Goal: Task Accomplishment & Management: Use online tool/utility

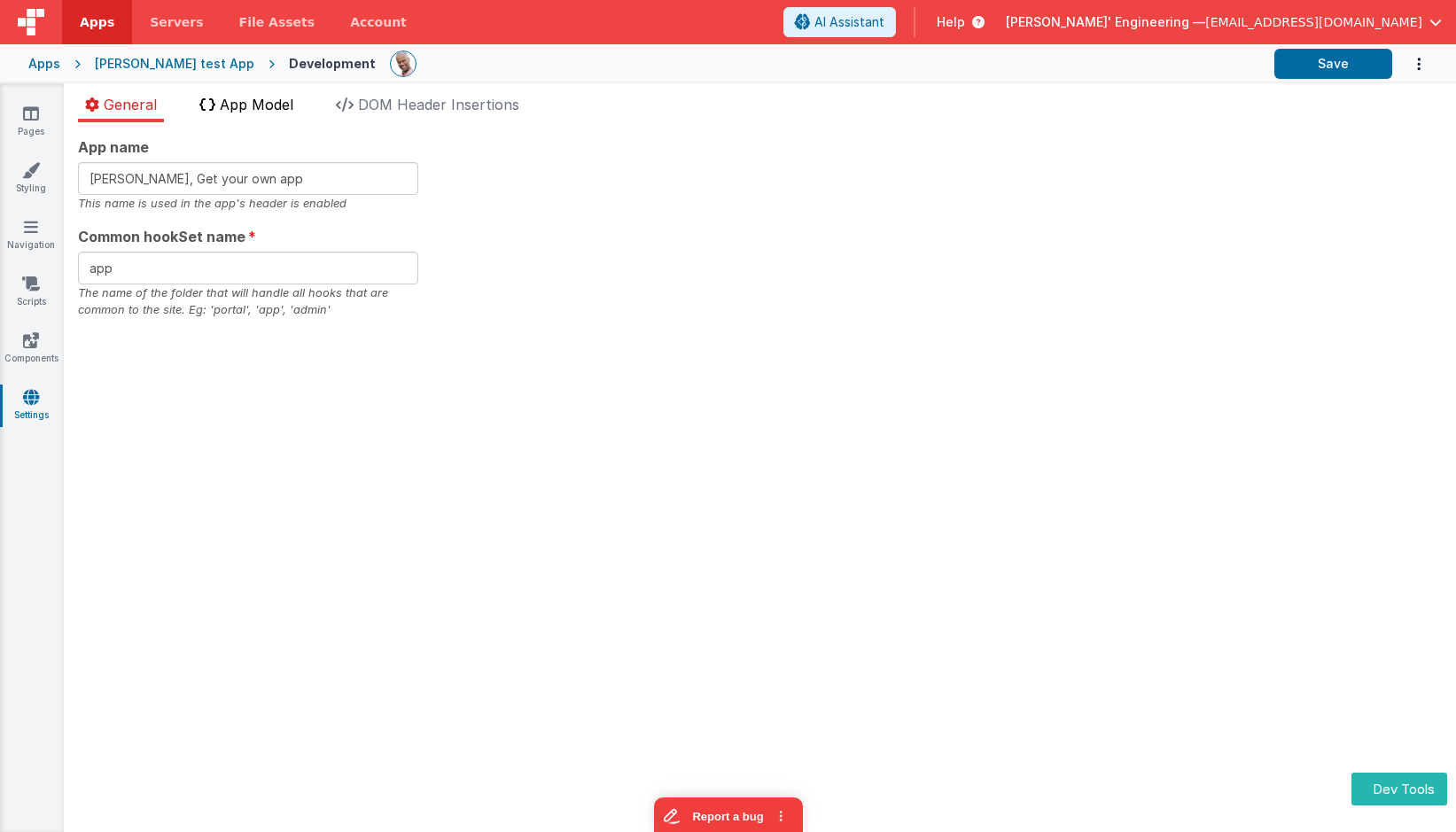
click at [253, 116] on li "App Model" at bounding box center [246, 108] width 108 height 28
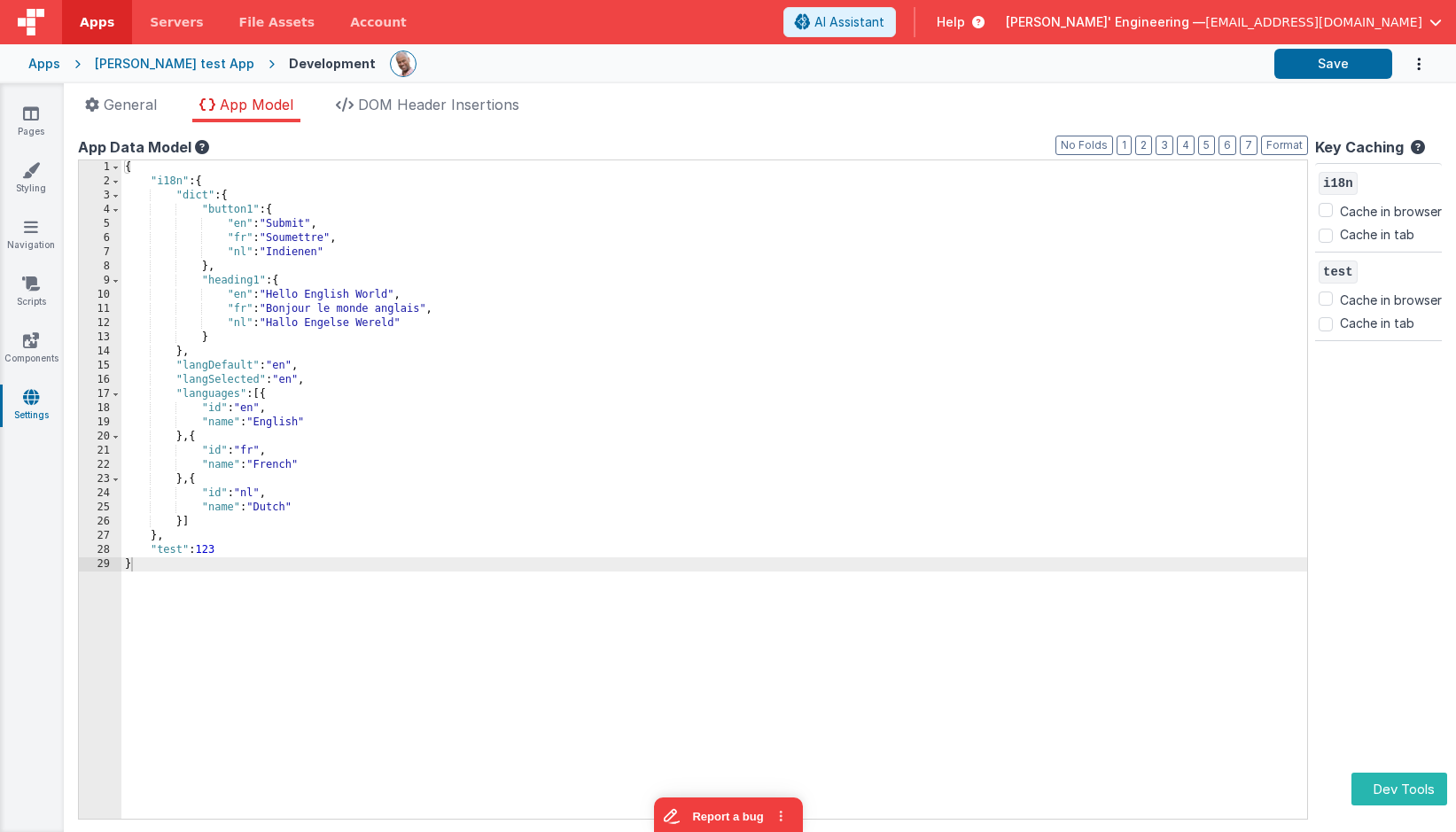
click at [692, 294] on div "{ "i18n" : { "dict" : { "button1" : { "en" : "Submit" , "fr" : "Soumettre" , "n…" at bounding box center [714, 504] width 1186 height 687
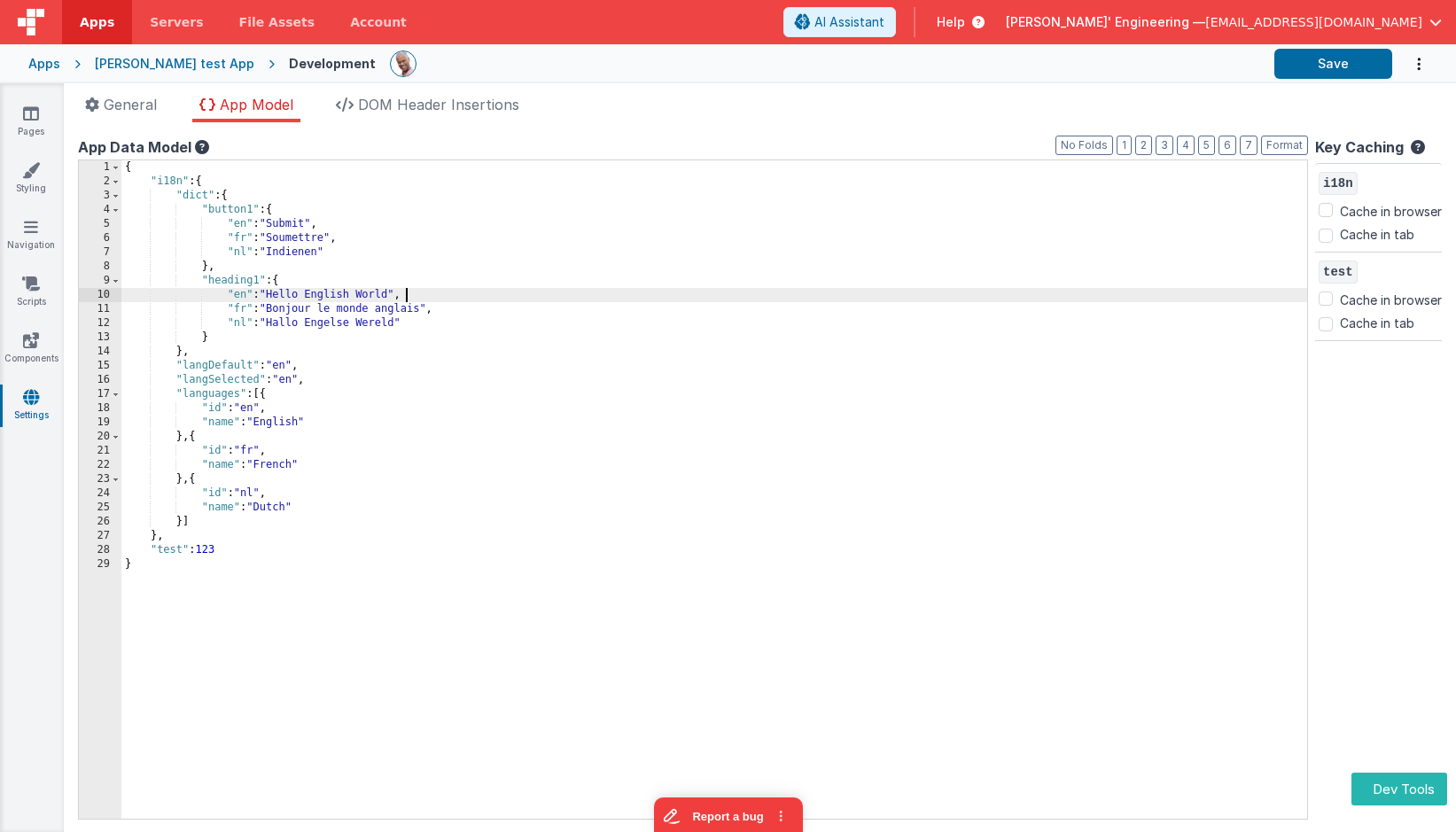
click at [582, 423] on div "{ "i18n" : { "dict" : { "button1" : { "en" : "Submit" , "fr" : "Soumettre" , "n…" at bounding box center [714, 504] width 1186 height 687
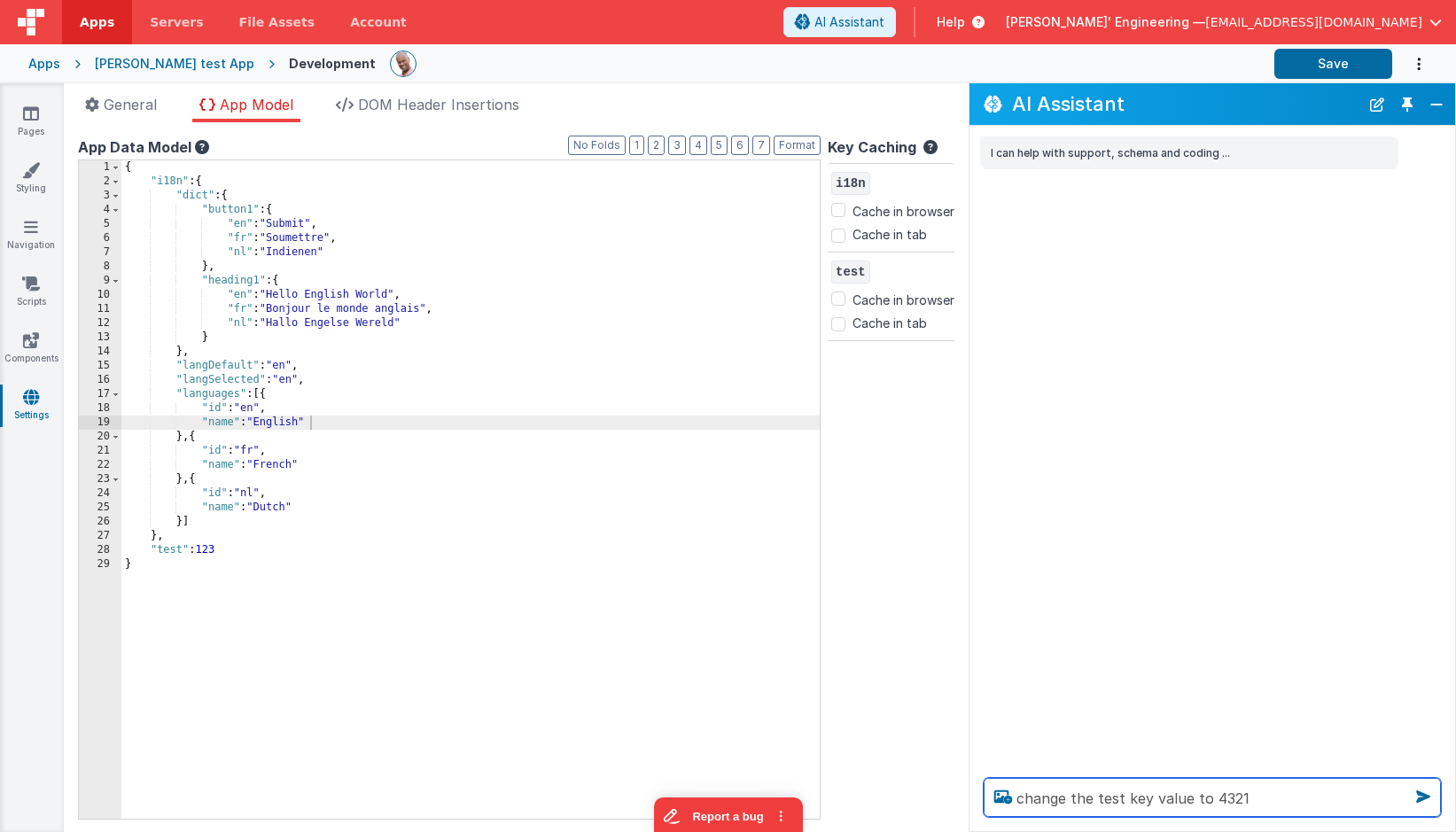
type textarea "change the test key value to 4321"
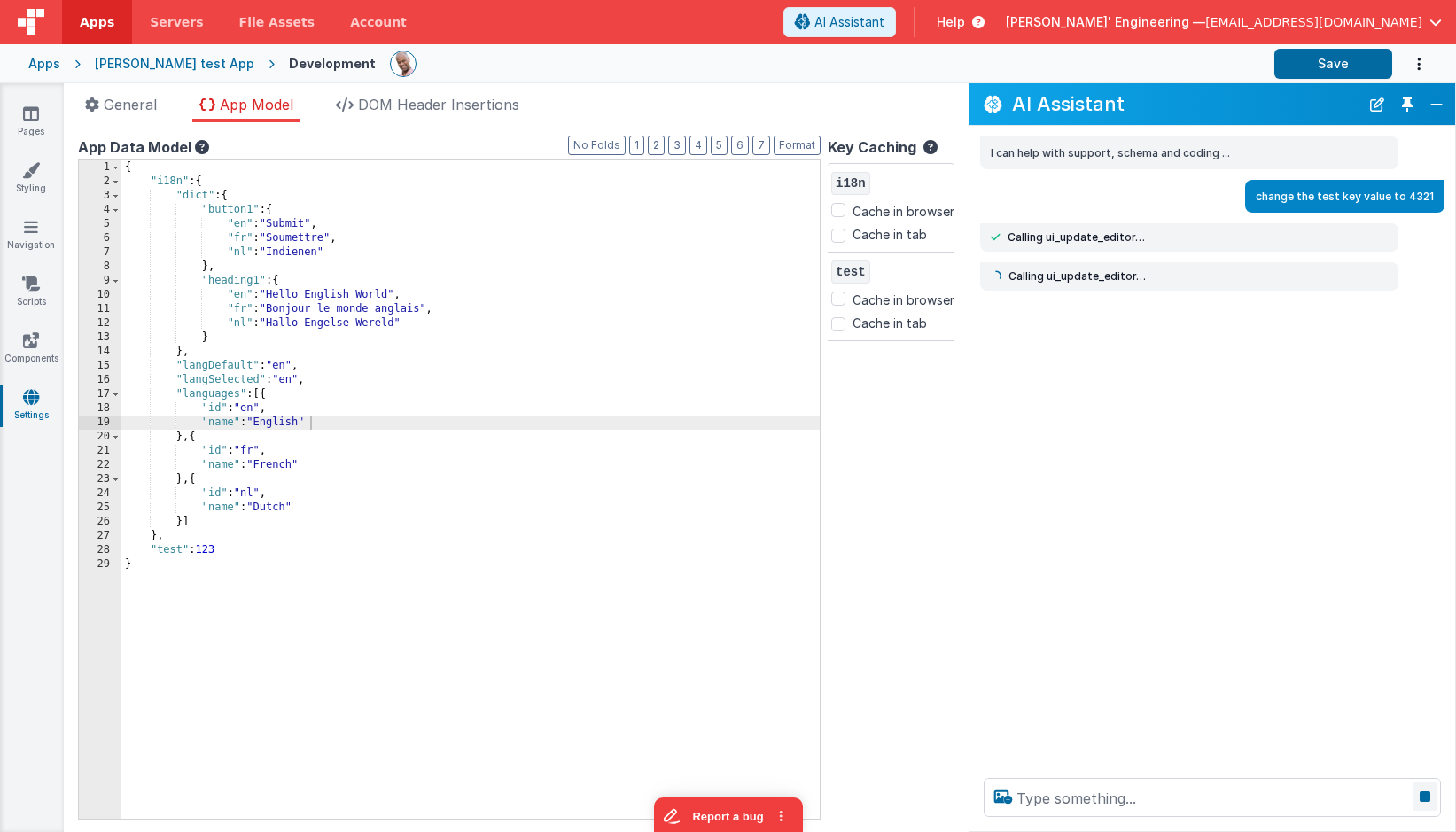
click at [1430, 794] on icon at bounding box center [1425, 796] width 25 height 28
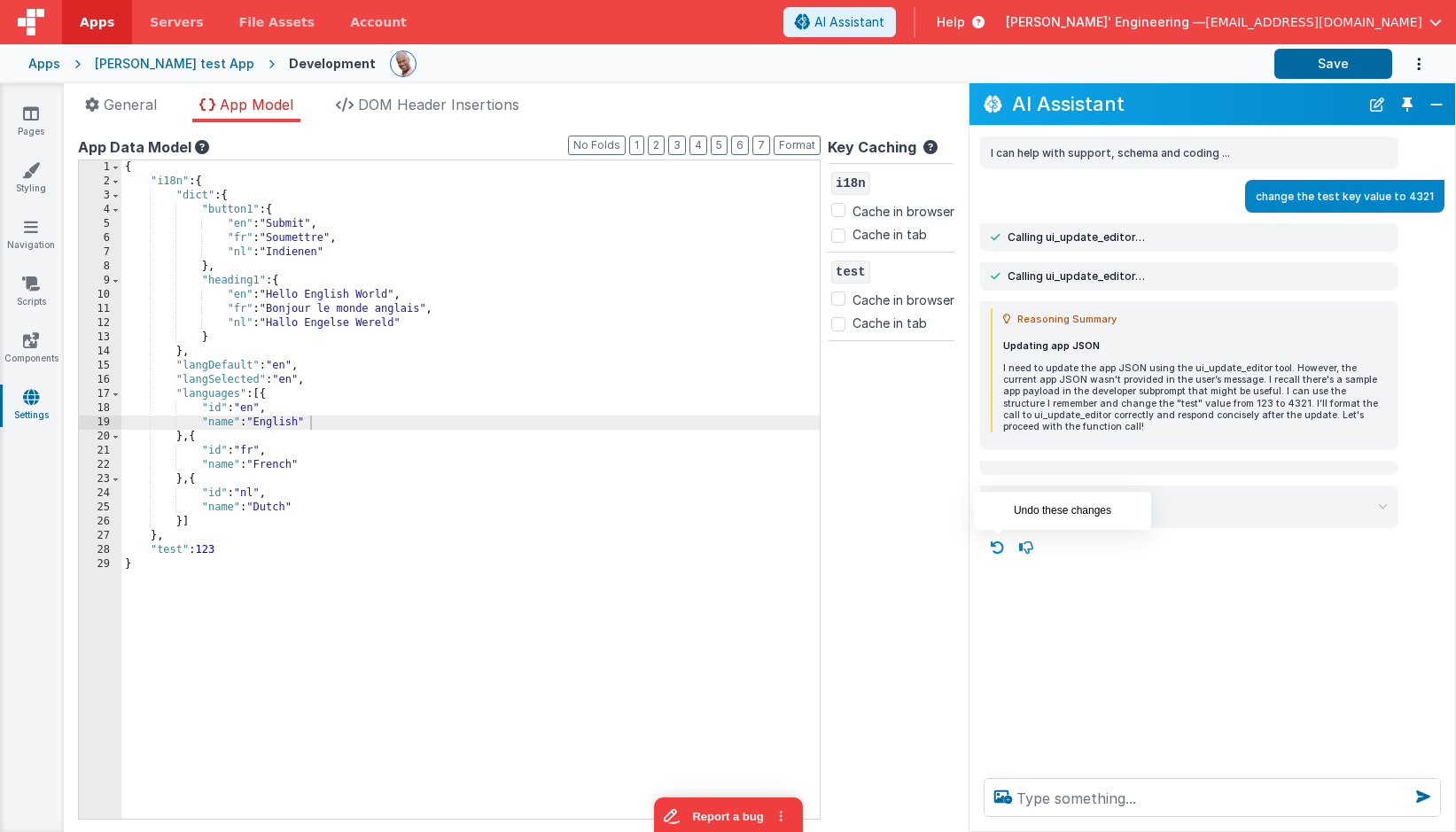
click at [997, 543] on icon at bounding box center [997, 547] width 28 height 28
type textarea "change the test key value to 4321"
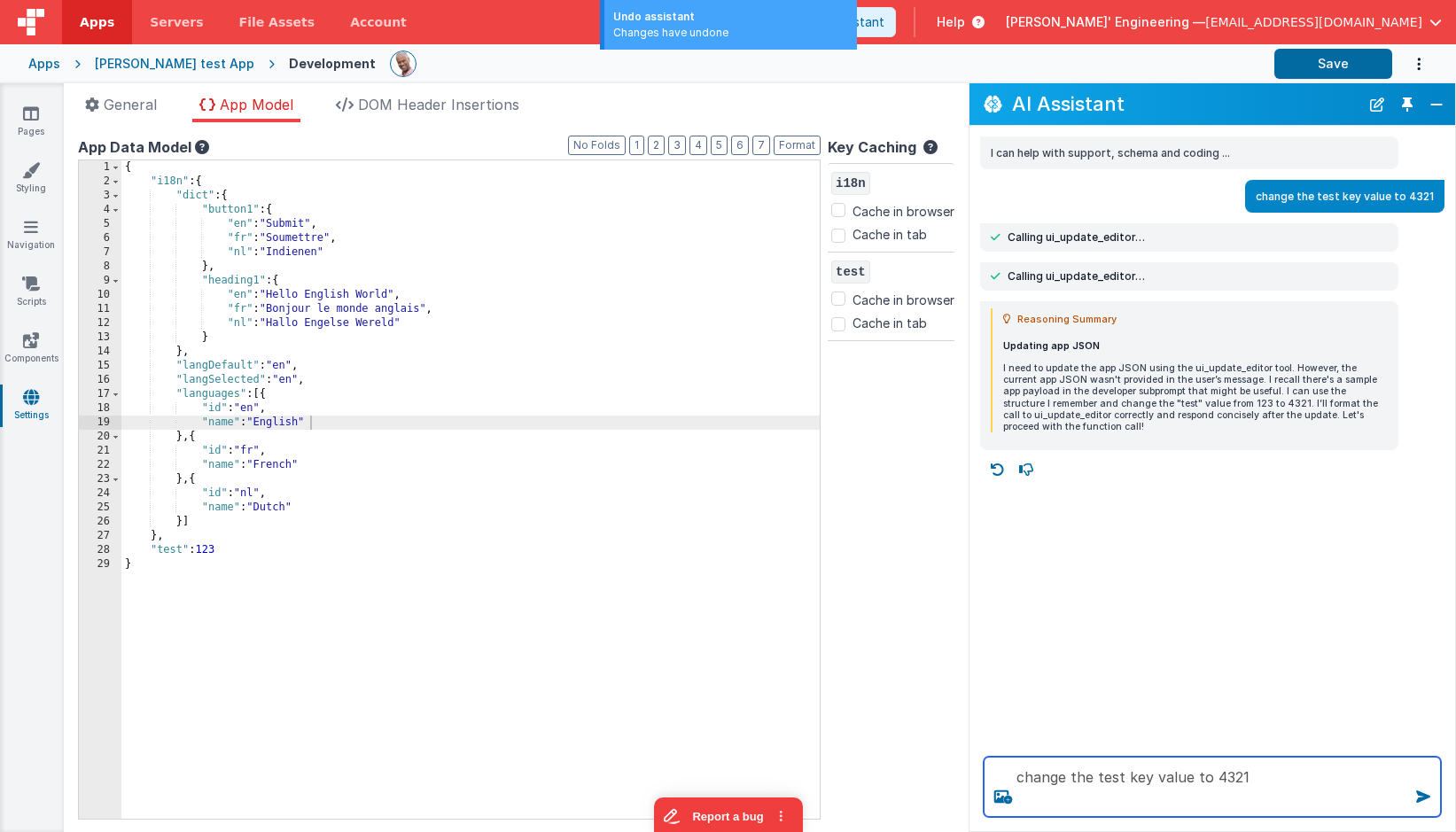
drag, startPoint x: 1231, startPoint y: 786, endPoint x: 1185, endPoint y: 745, distance: 61.6
click at [1185, 745] on div "change the test key value to 4321" at bounding box center [1213, 786] width 486 height 88
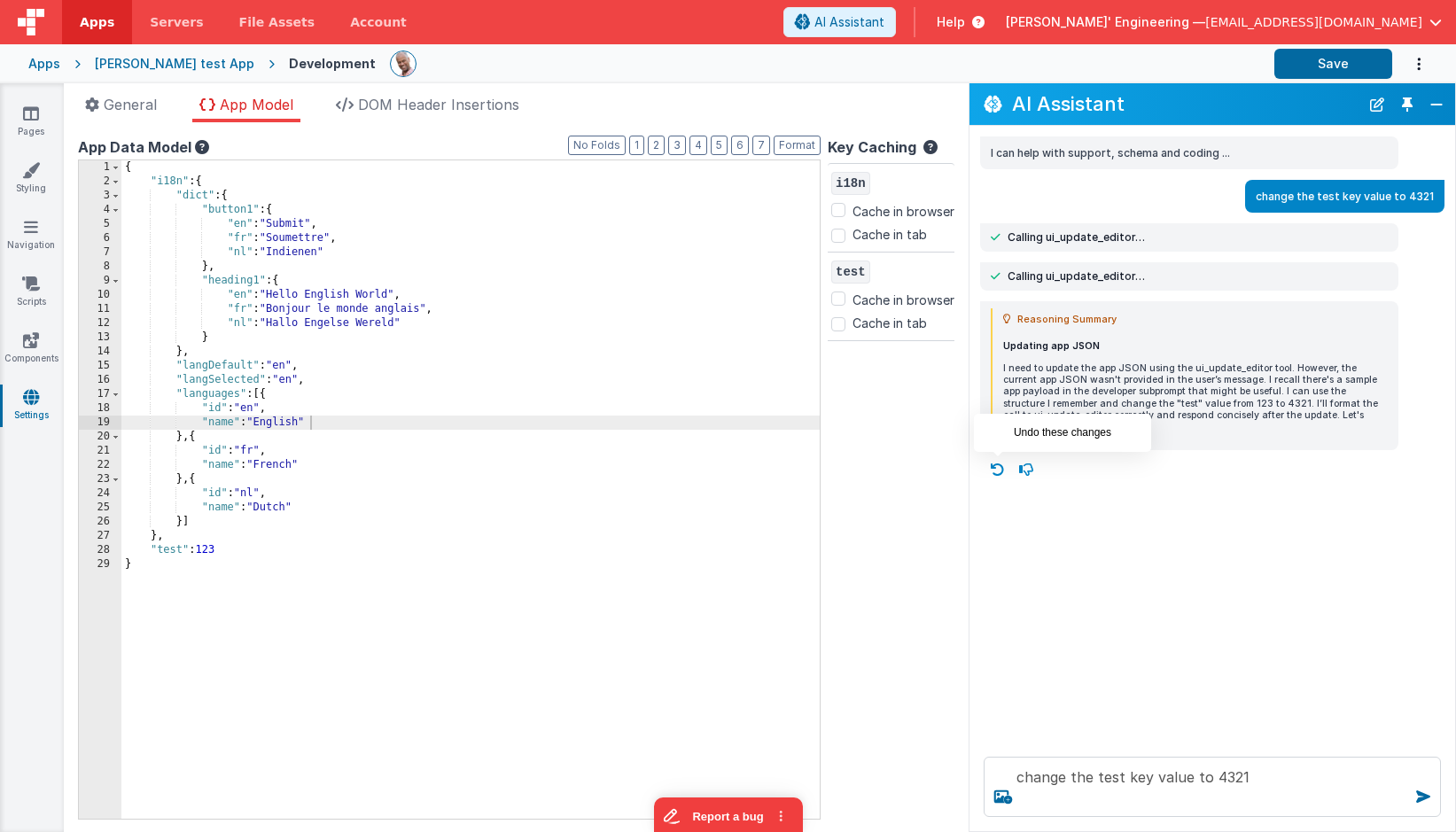
click at [999, 465] on icon at bounding box center [997, 469] width 28 height 28
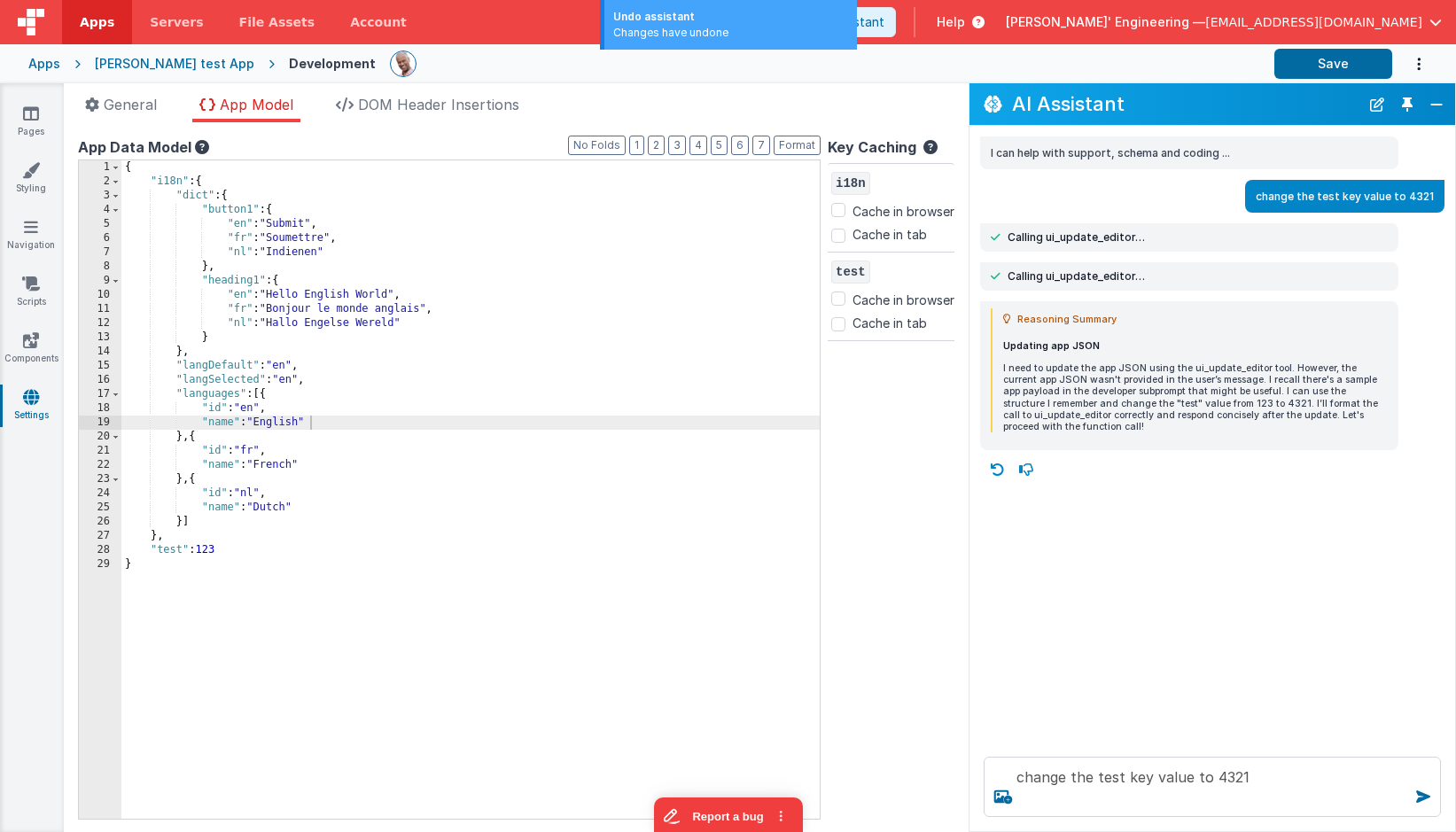
click at [999, 465] on icon at bounding box center [997, 469] width 28 height 28
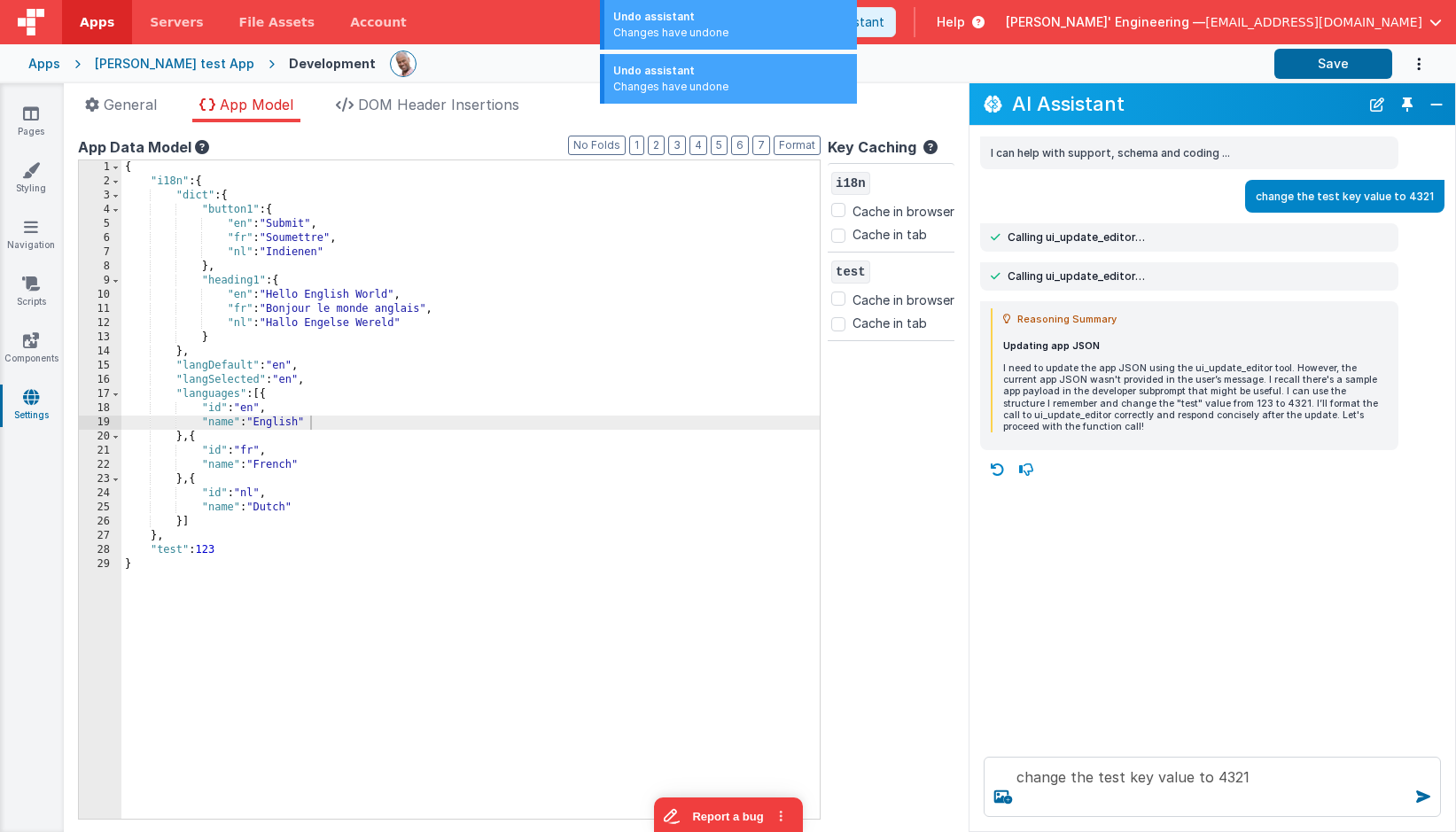
click at [1003, 467] on icon at bounding box center [997, 469] width 28 height 28
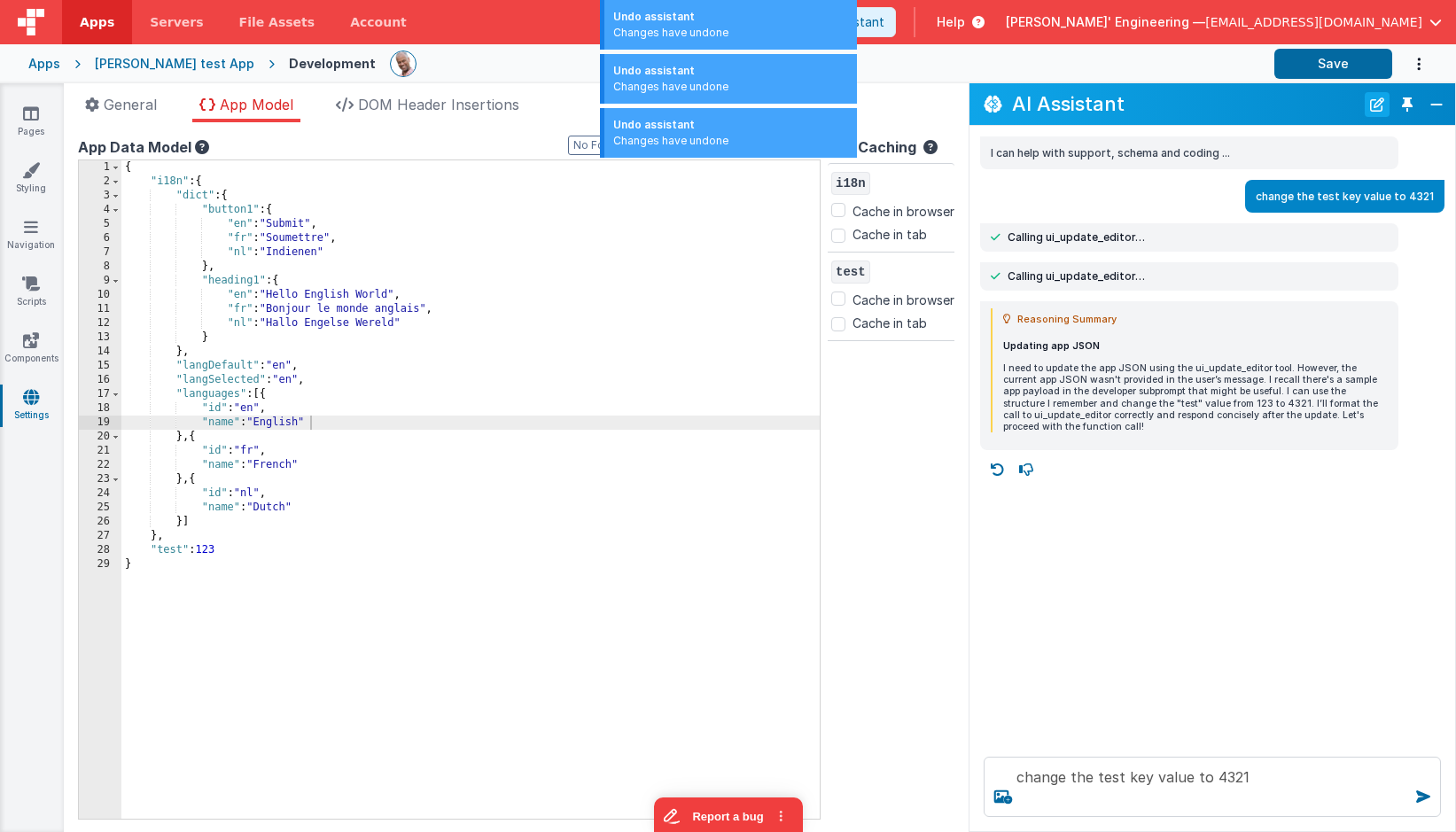
click at [1382, 90] on div "AI Assistant" at bounding box center [1213, 104] width 486 height 42
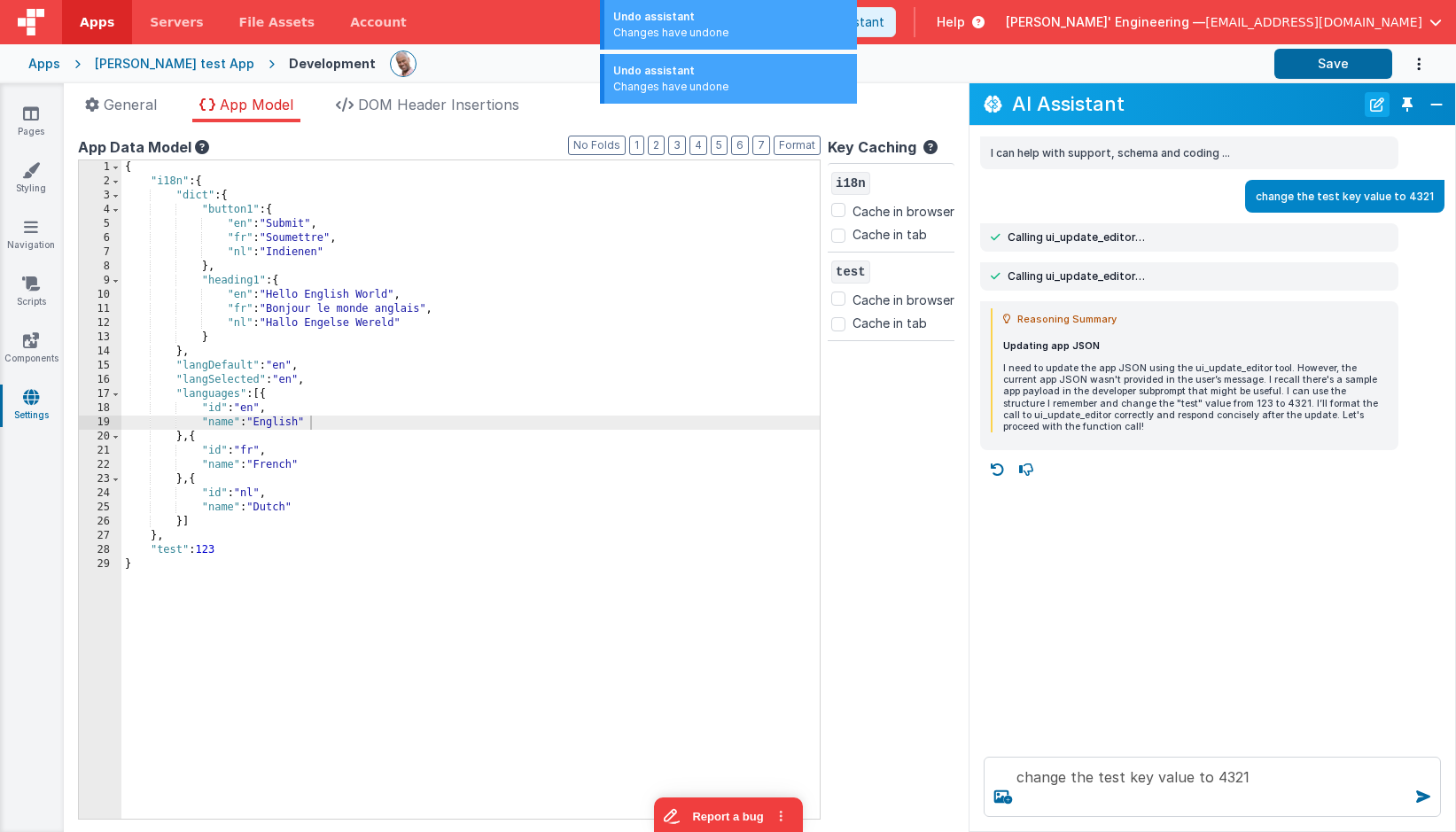
click at [1385, 104] on button "New Chat" at bounding box center [1377, 104] width 25 height 25
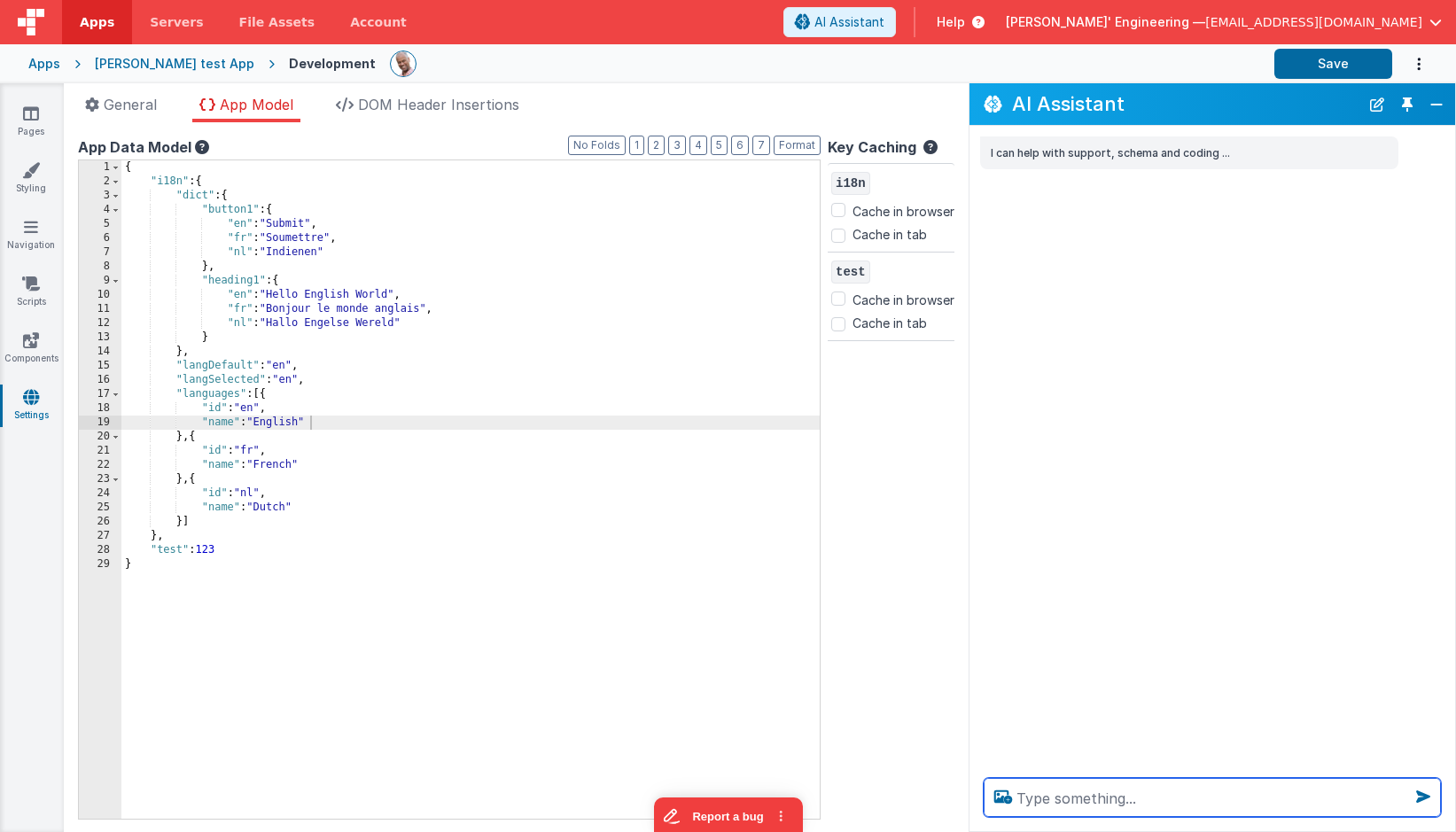
click at [1171, 808] on textarea at bounding box center [1213, 797] width 458 height 39
paste textarea "change the test key value to 4321"
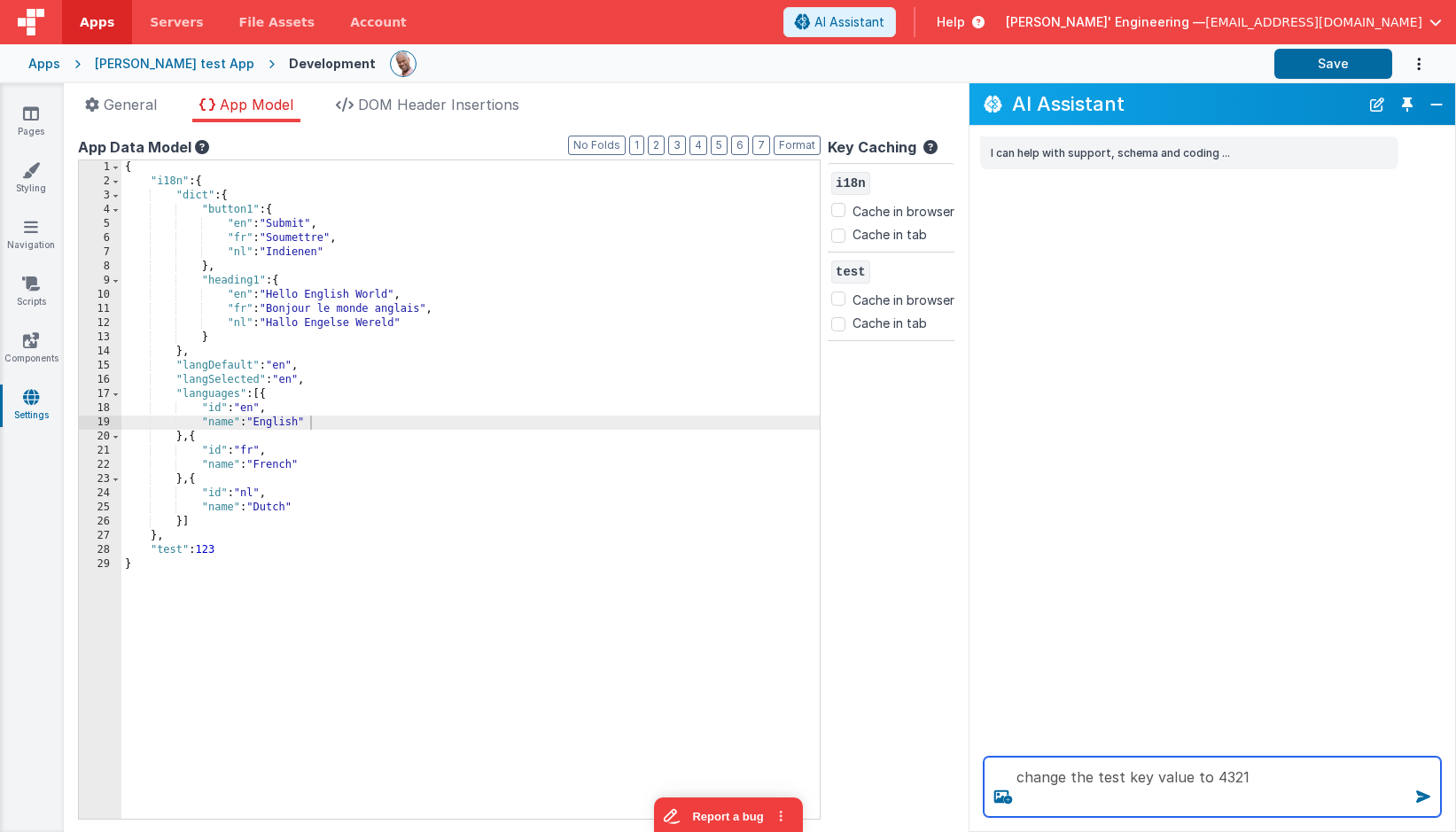
drag, startPoint x: 1269, startPoint y: 778, endPoint x: 1311, endPoint y: 780, distance: 42.0
click at [1269, 778] on textarea "change the test key value to 4321" at bounding box center [1213, 786] width 458 height 60
type textarea "change the test key value to 4321"
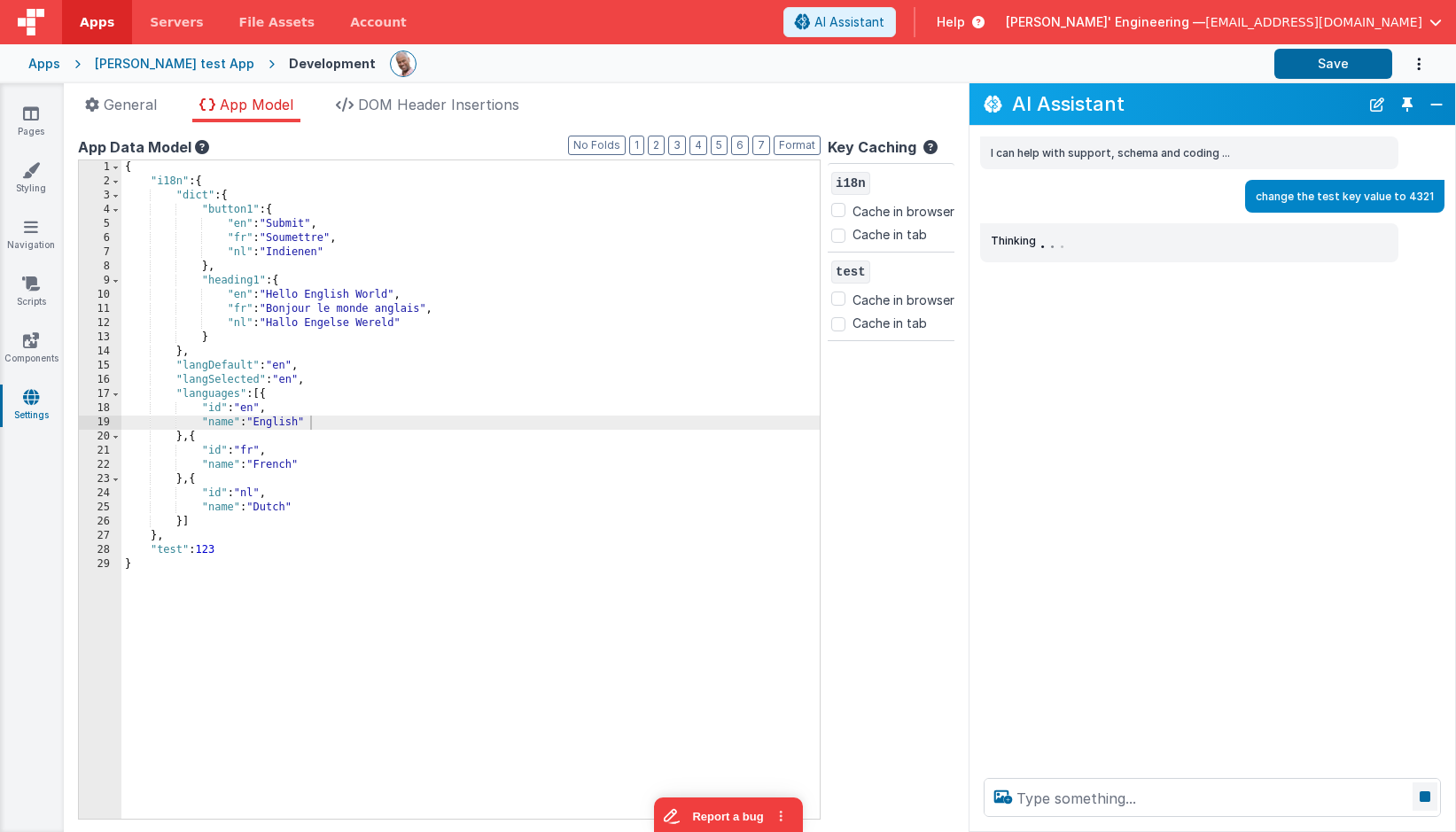
click at [1424, 795] on icon at bounding box center [1425, 796] width 25 height 28
click at [996, 233] on icon at bounding box center [997, 237] width 28 height 28
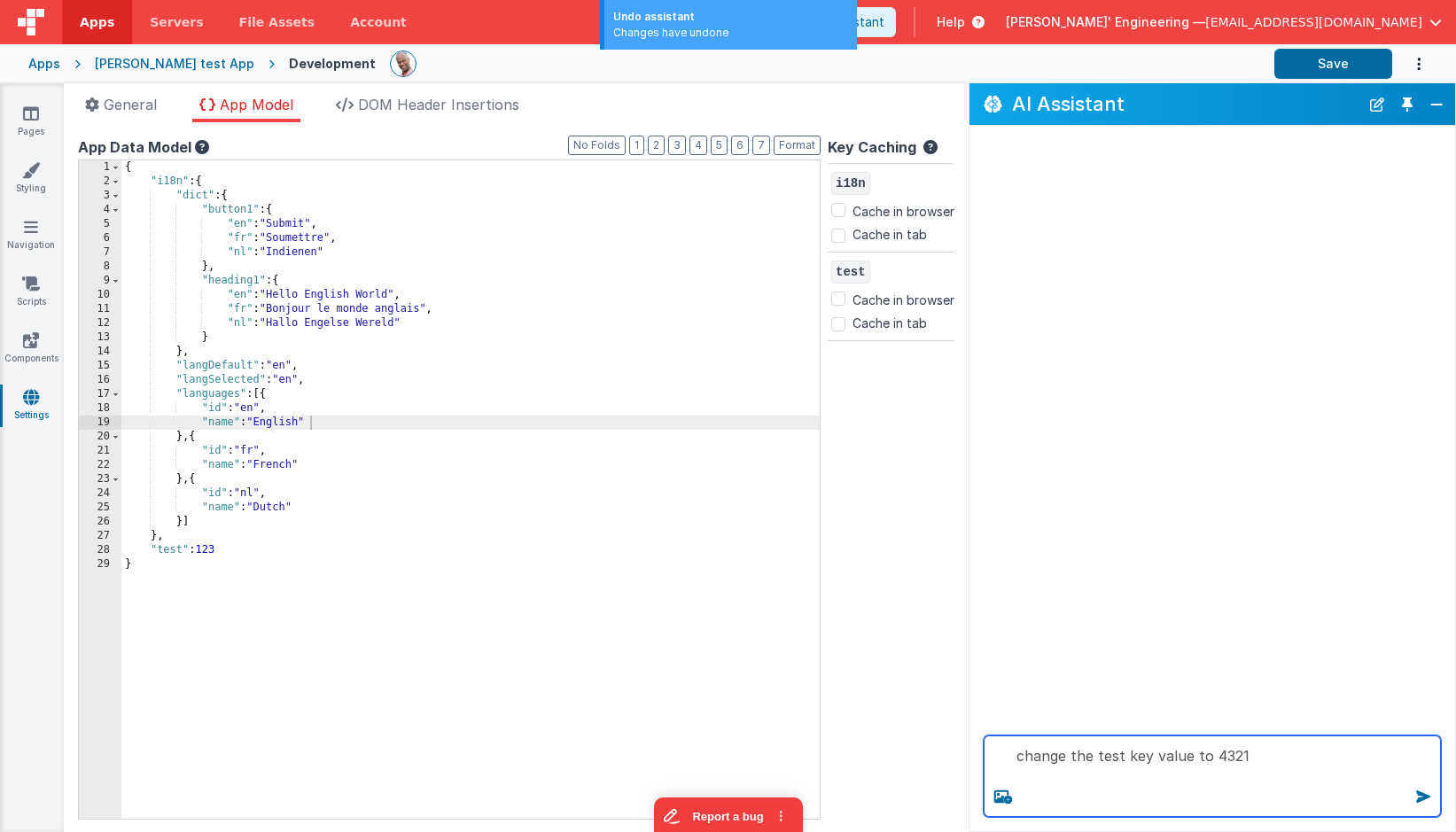
click at [1315, 785] on textarea "change the test key value to 4321" at bounding box center [1213, 776] width 458 height 81
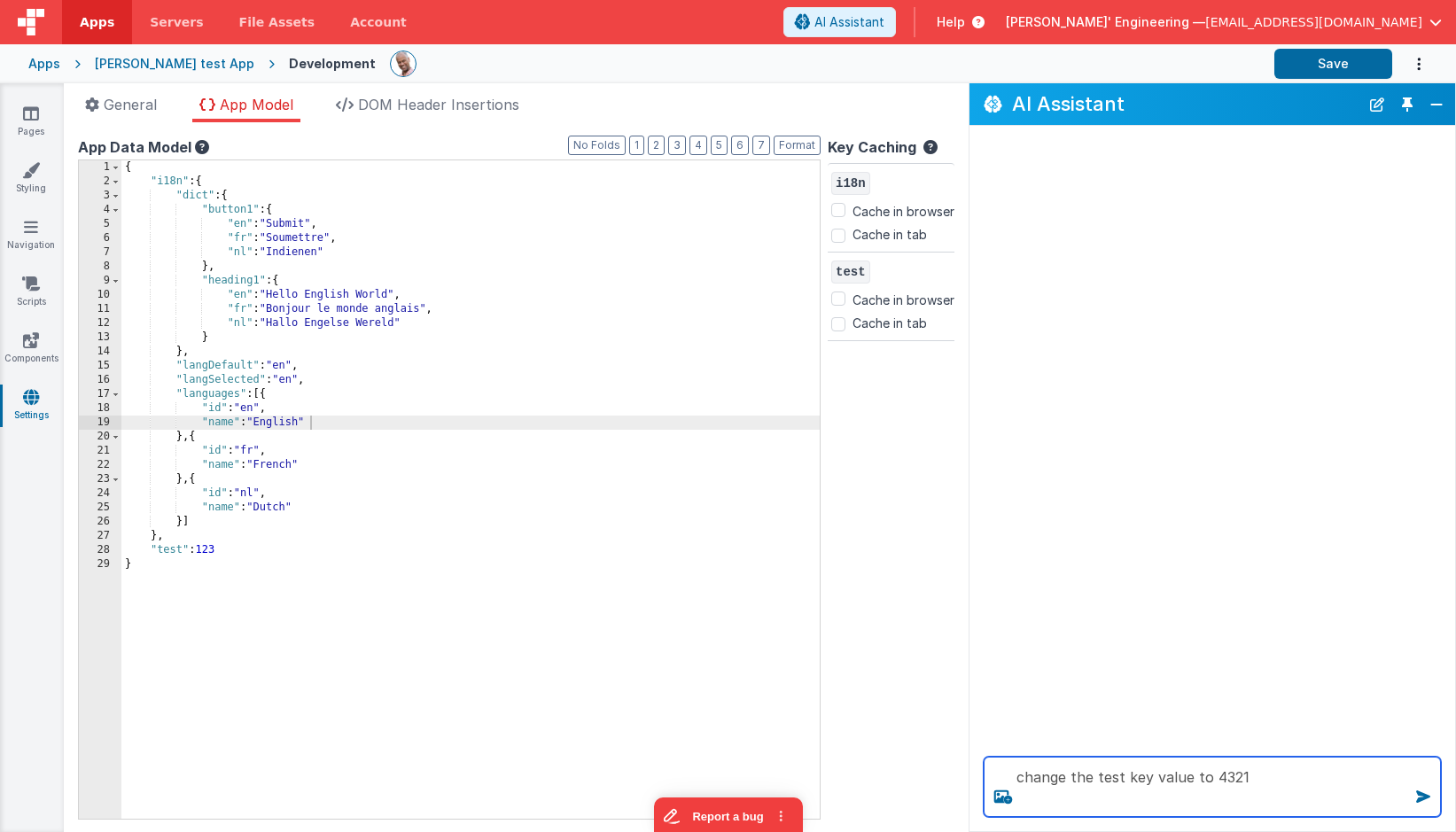
type textarea "change the test key value to 4321"
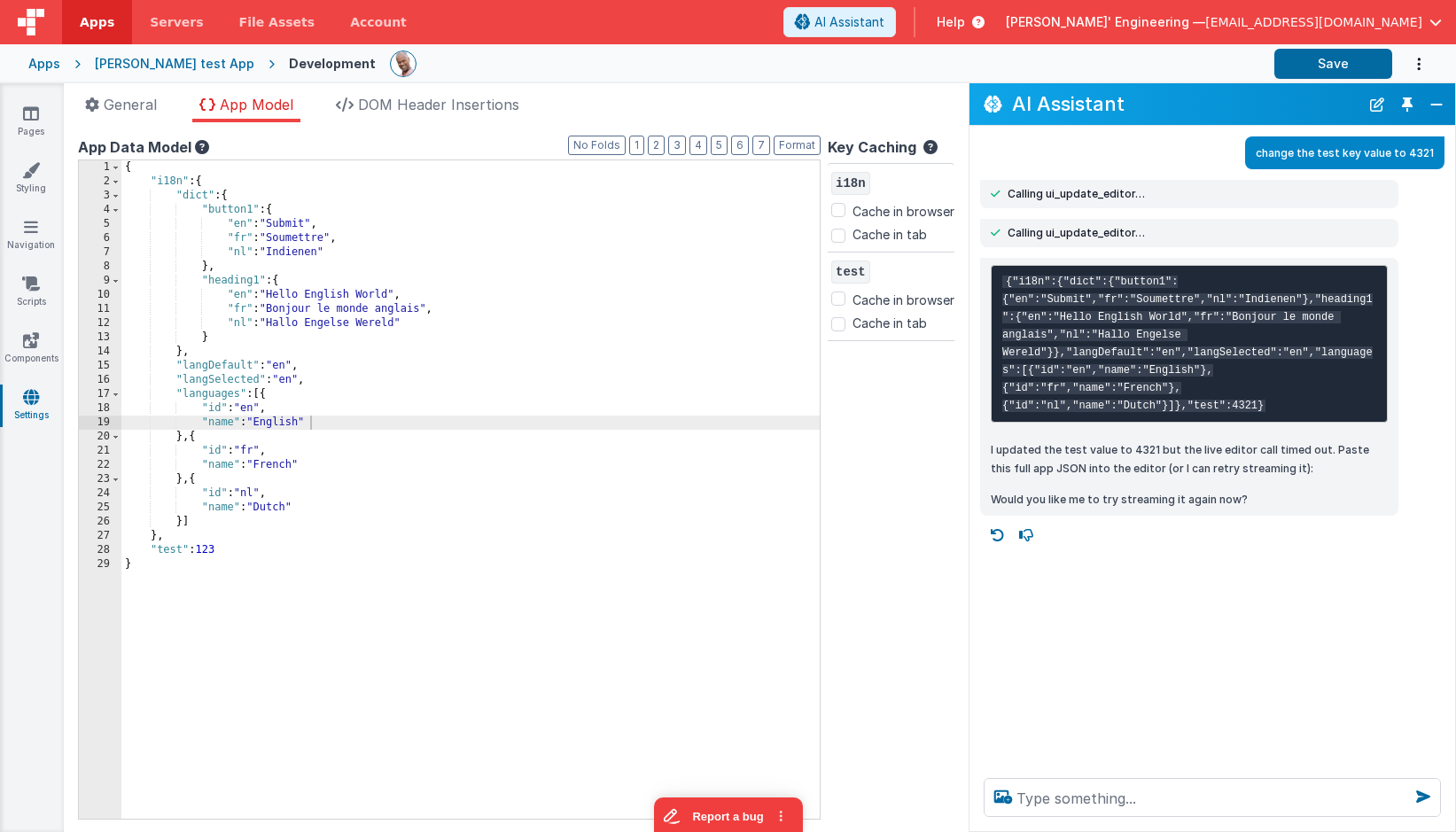
click at [919, 72] on div at bounding box center [825, 63] width 871 height 30
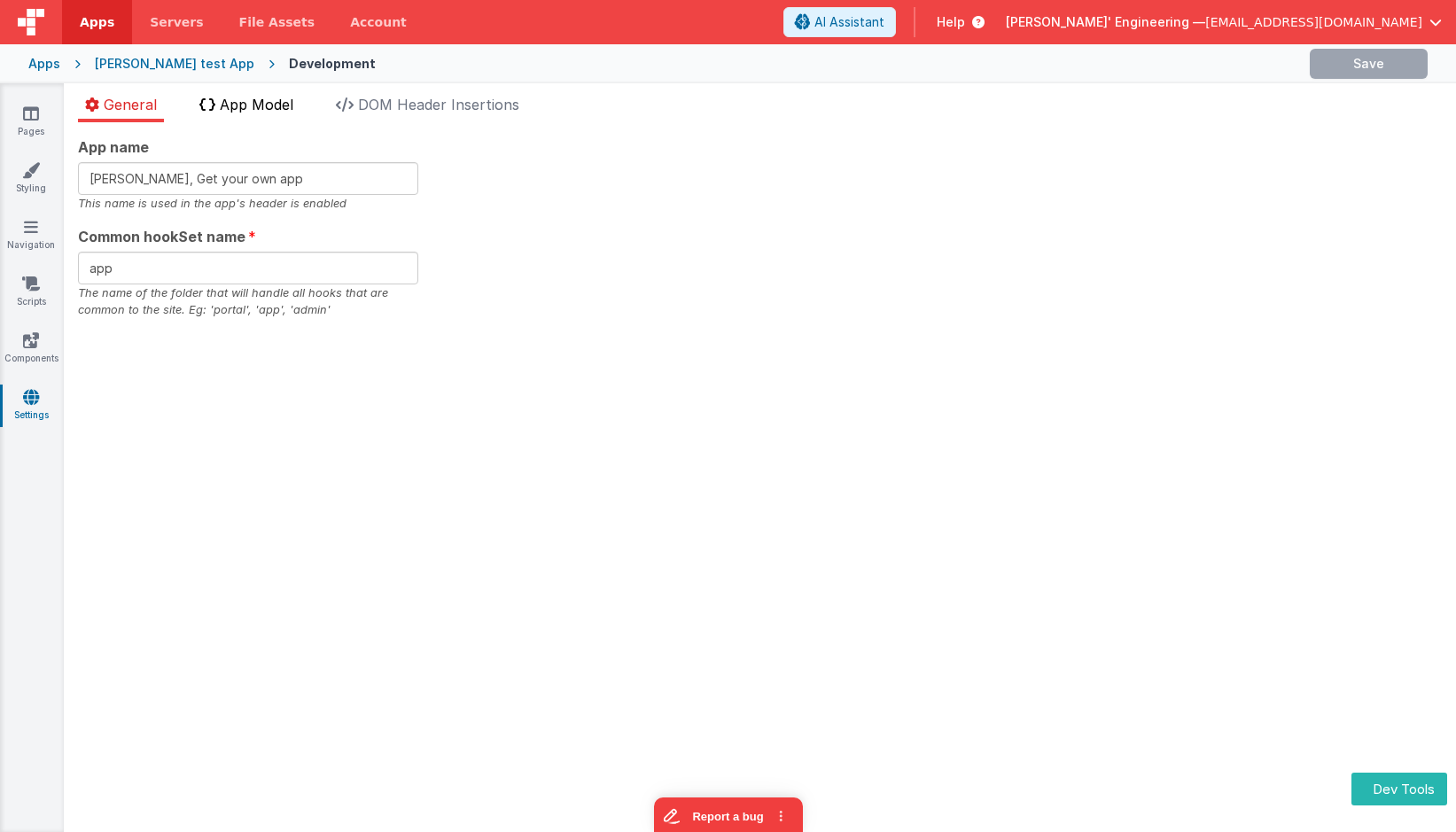
drag, startPoint x: 262, startPoint y: 110, endPoint x: 274, endPoint y: 109, distance: 12.0
click at [262, 109] on span "App Model" at bounding box center [256, 104] width 74 height 17
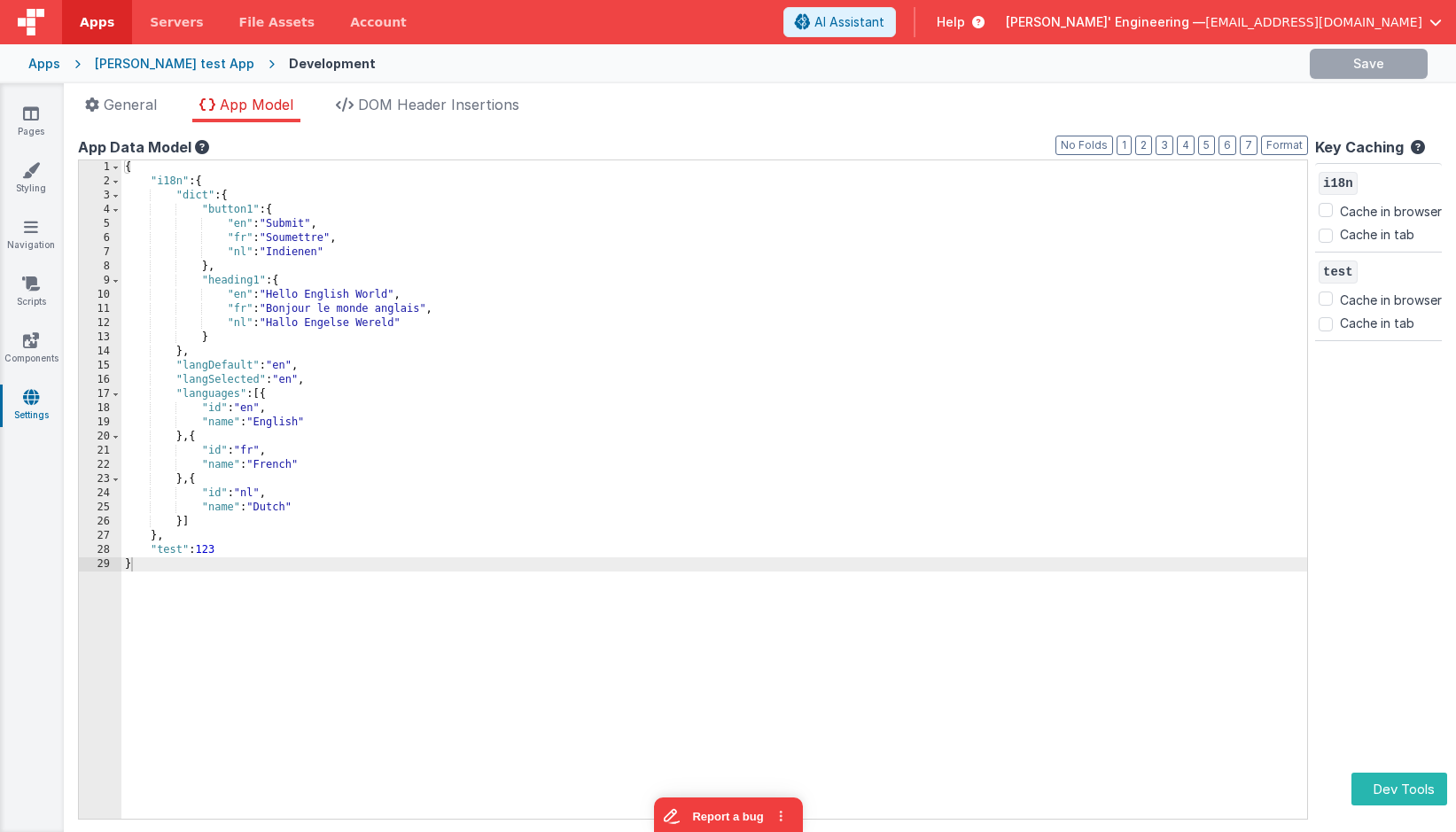
click at [943, 238] on div "{ "i18n" : { "dict" : { "button1" : { "en" : "Submit" , "fr" : "Soumettre" , "n…" at bounding box center [714, 504] width 1186 height 687
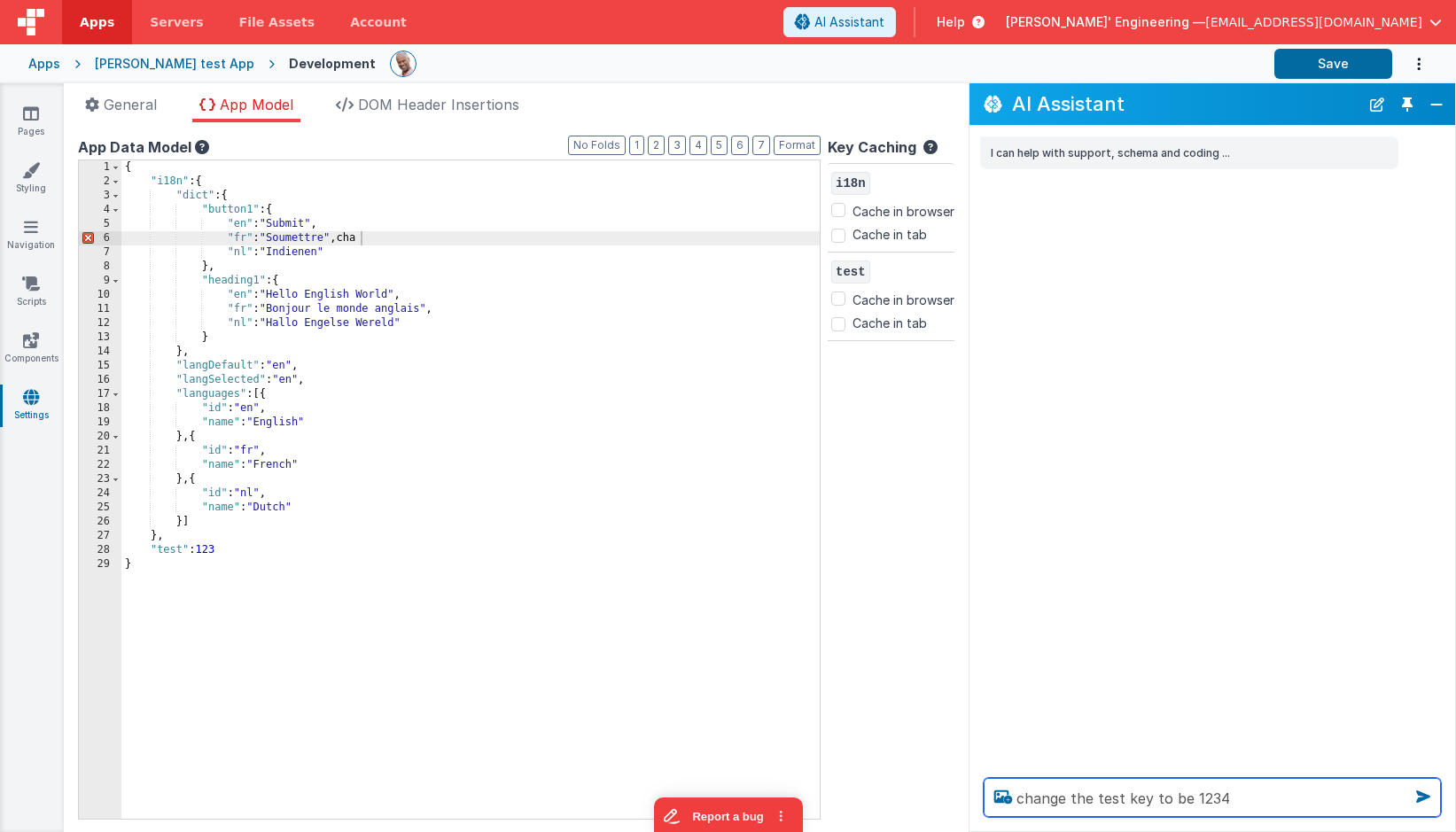
click at [1245, 798] on textarea "change the test key to be 1234" at bounding box center [1213, 797] width 458 height 39
type textarea "change the test key to be 1234"
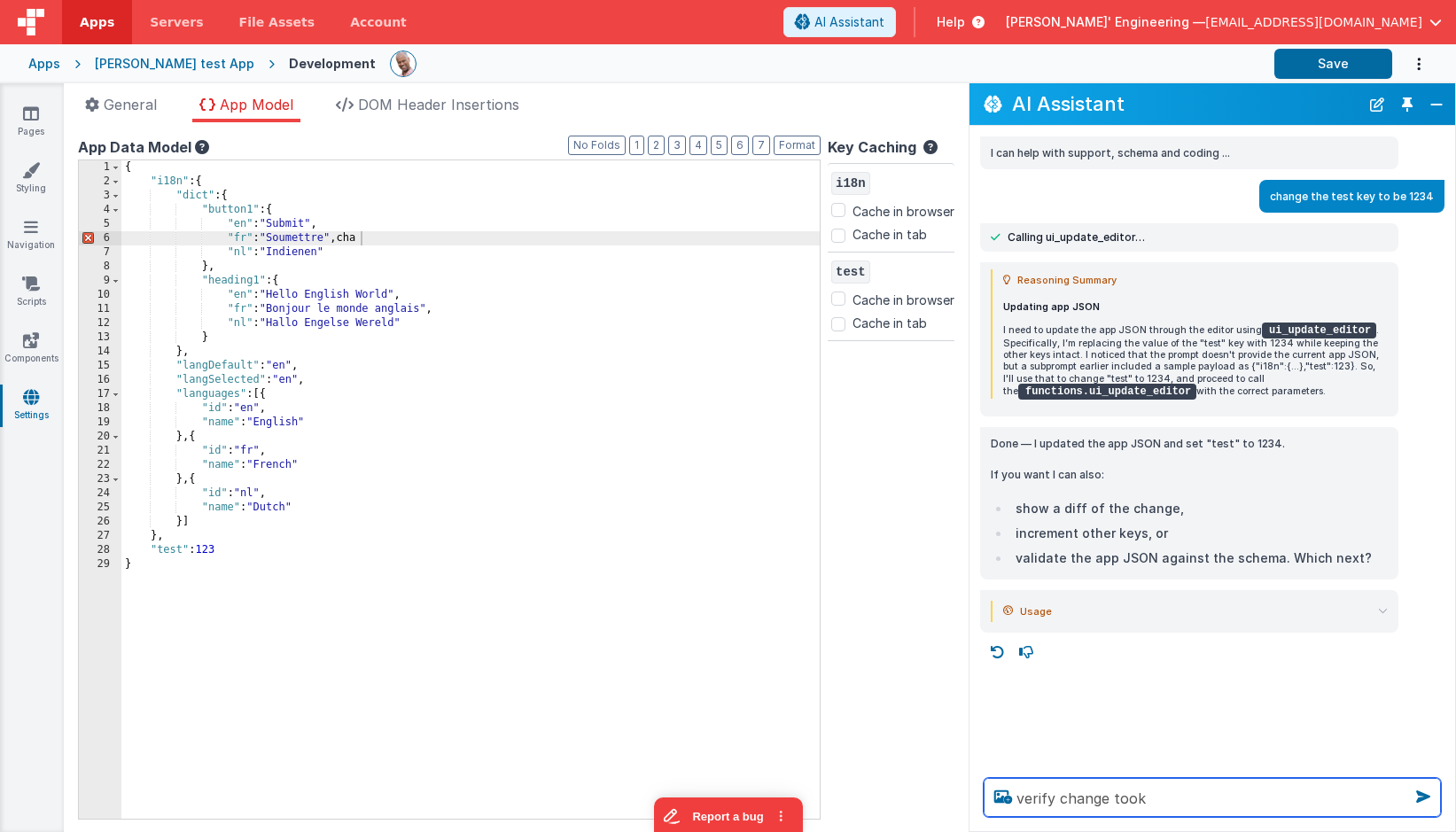
type textarea "verify change took"
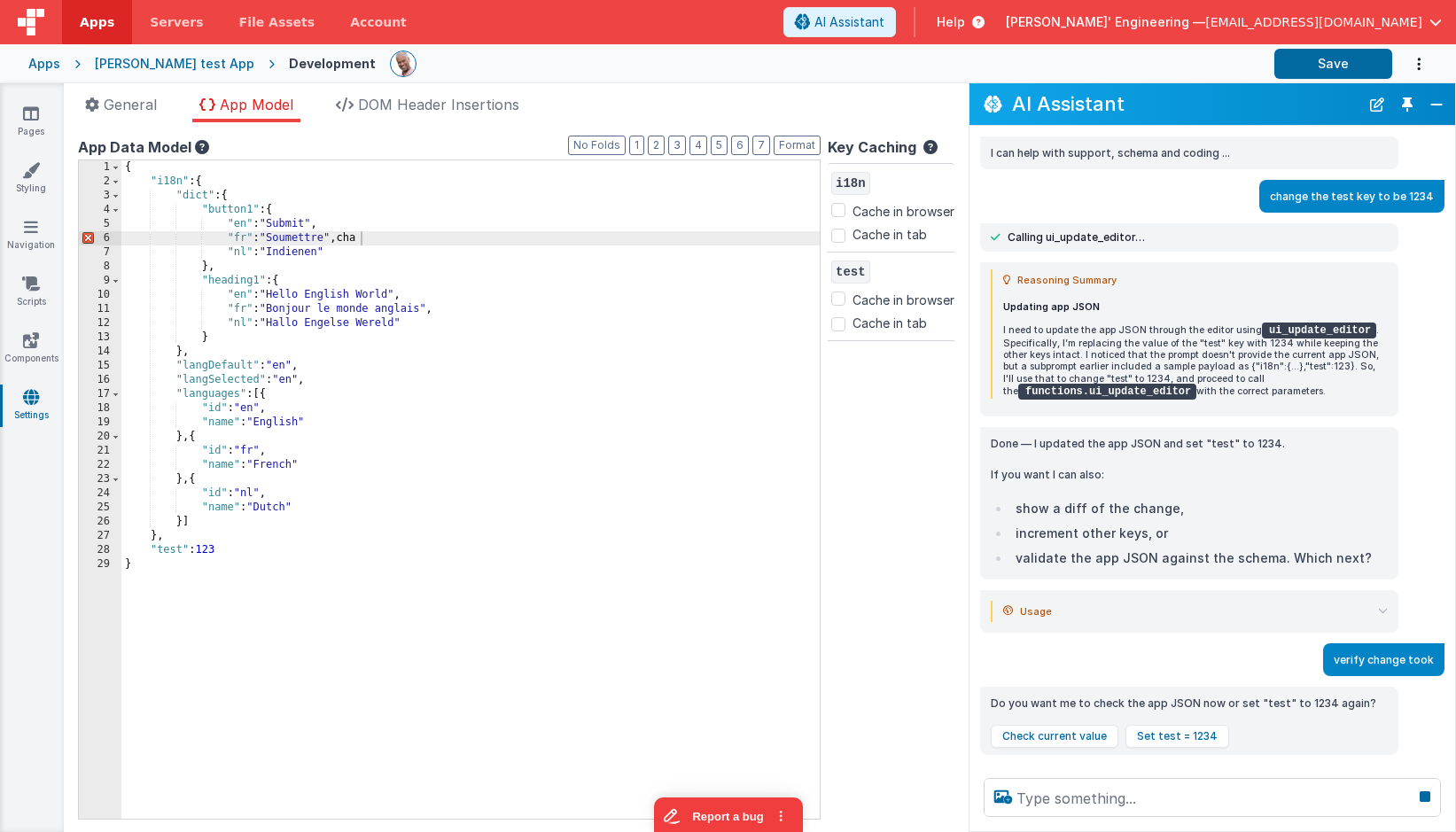
scroll to position [24, 0]
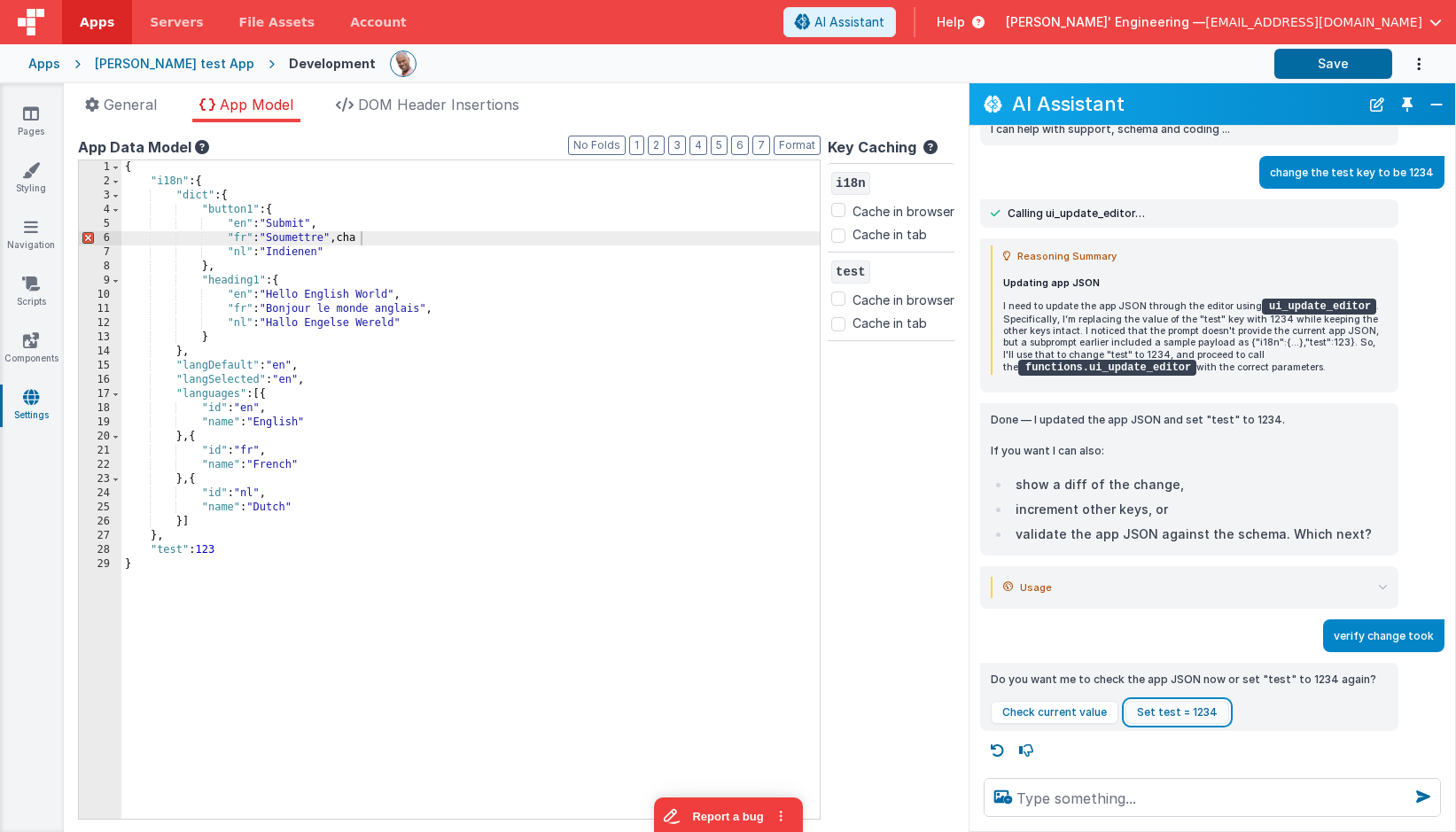
click at [1179, 710] on button "Set test = 1234" at bounding box center [1178, 712] width 104 height 23
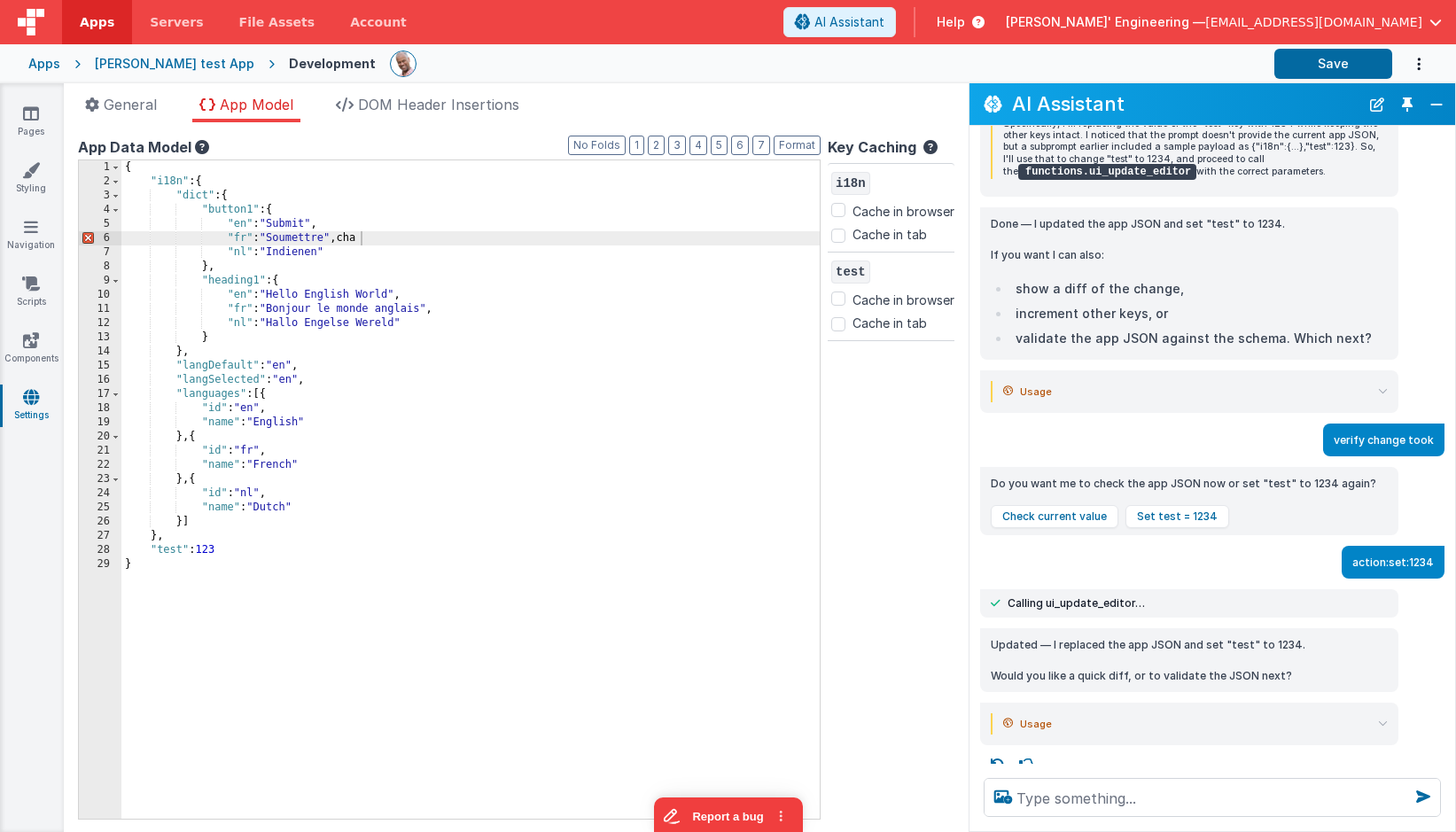
scroll to position [234, 0]
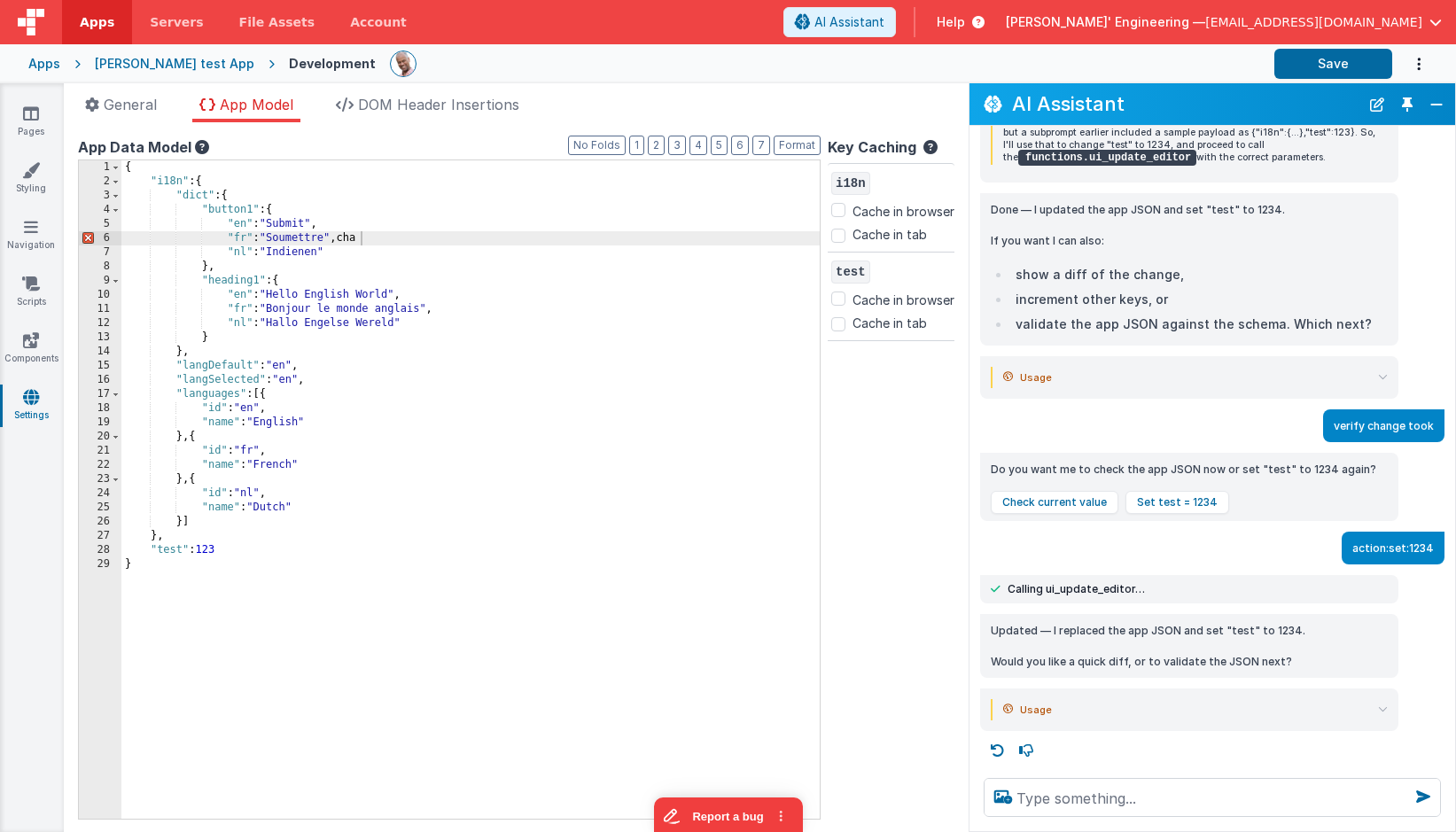
click at [1382, 709] on icon at bounding box center [1383, 709] width 10 height 10
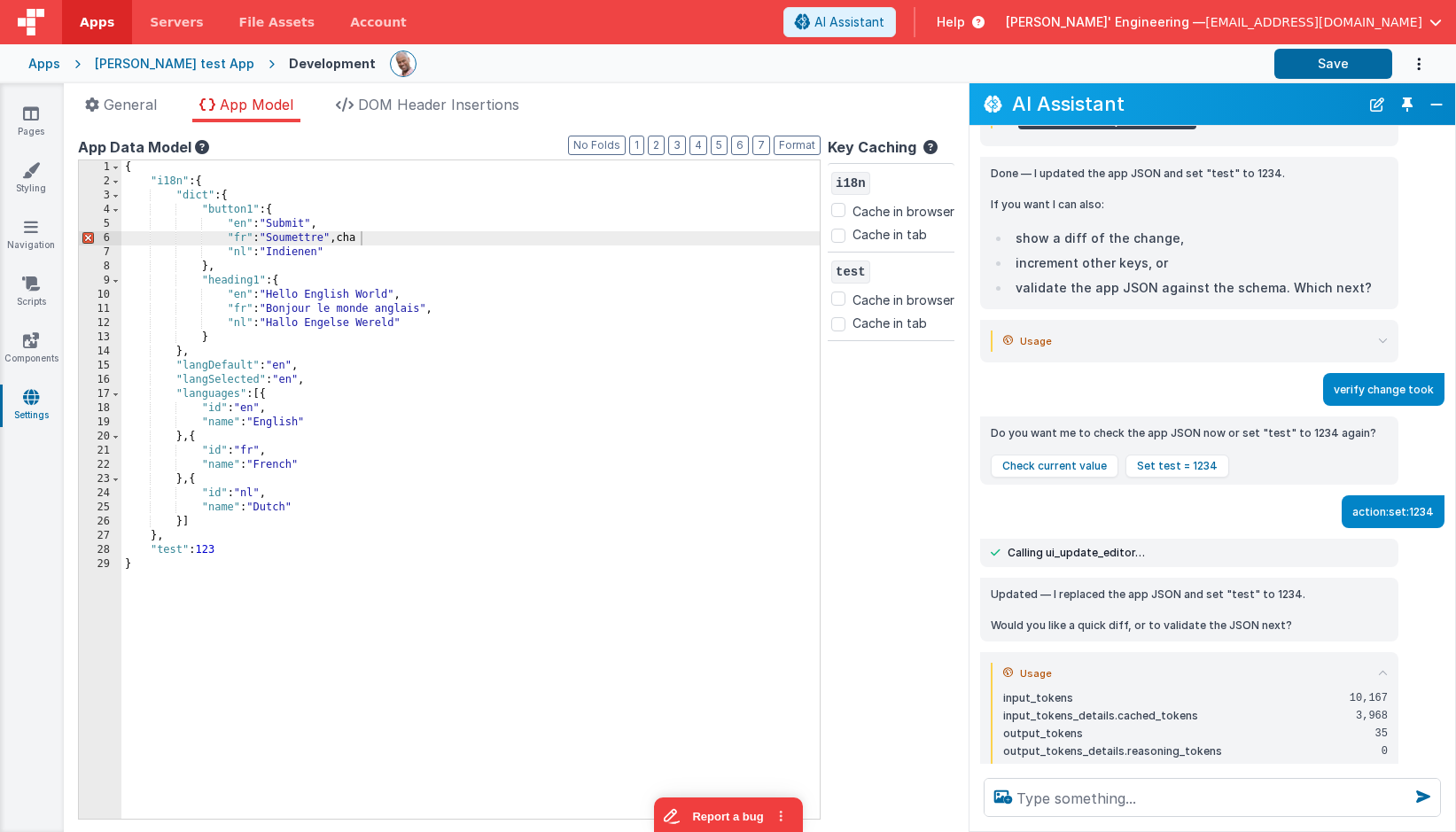
scroll to position [326, 0]
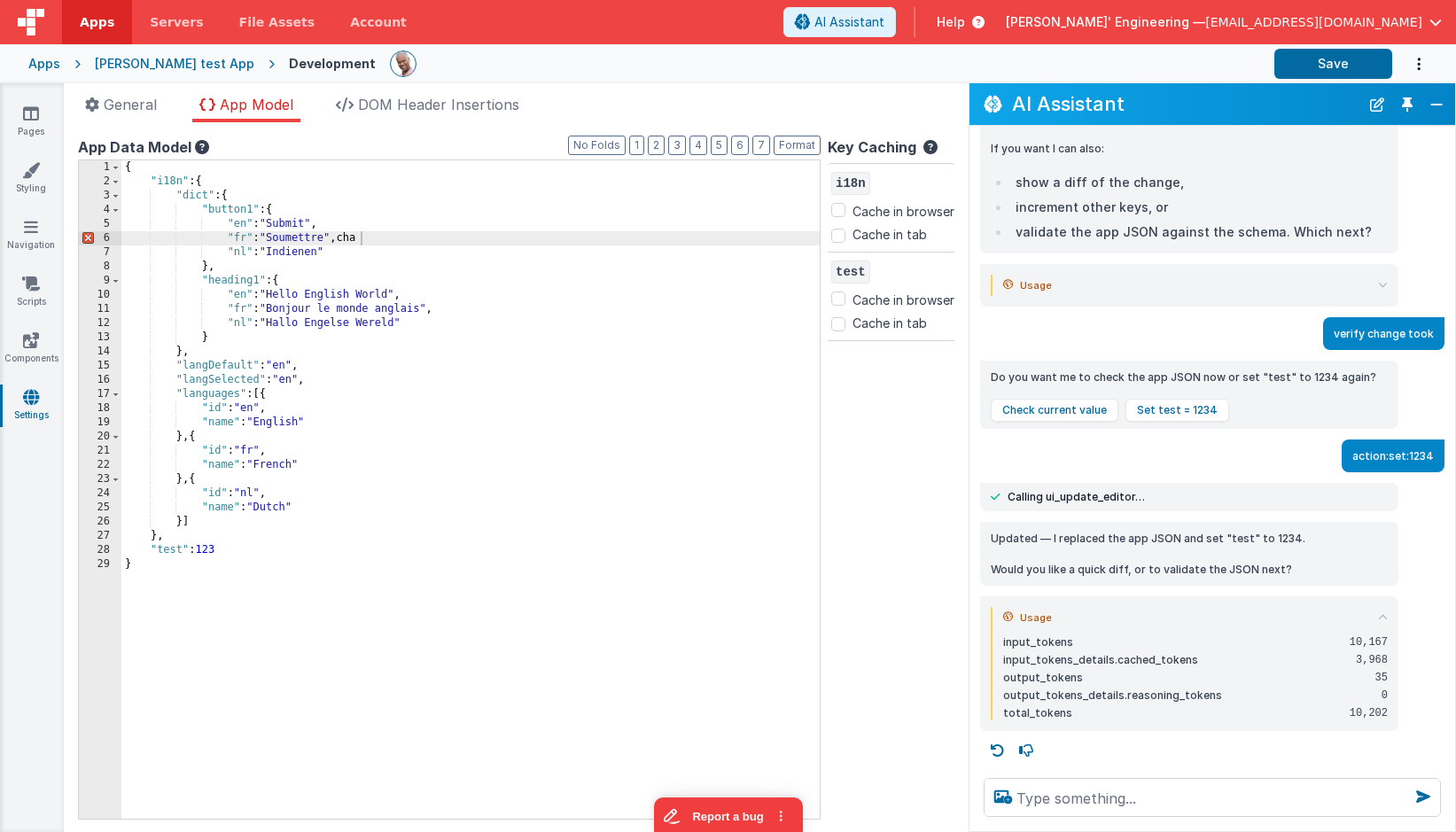
click at [1377, 615] on summary "Usage" at bounding box center [1196, 617] width 385 height 21
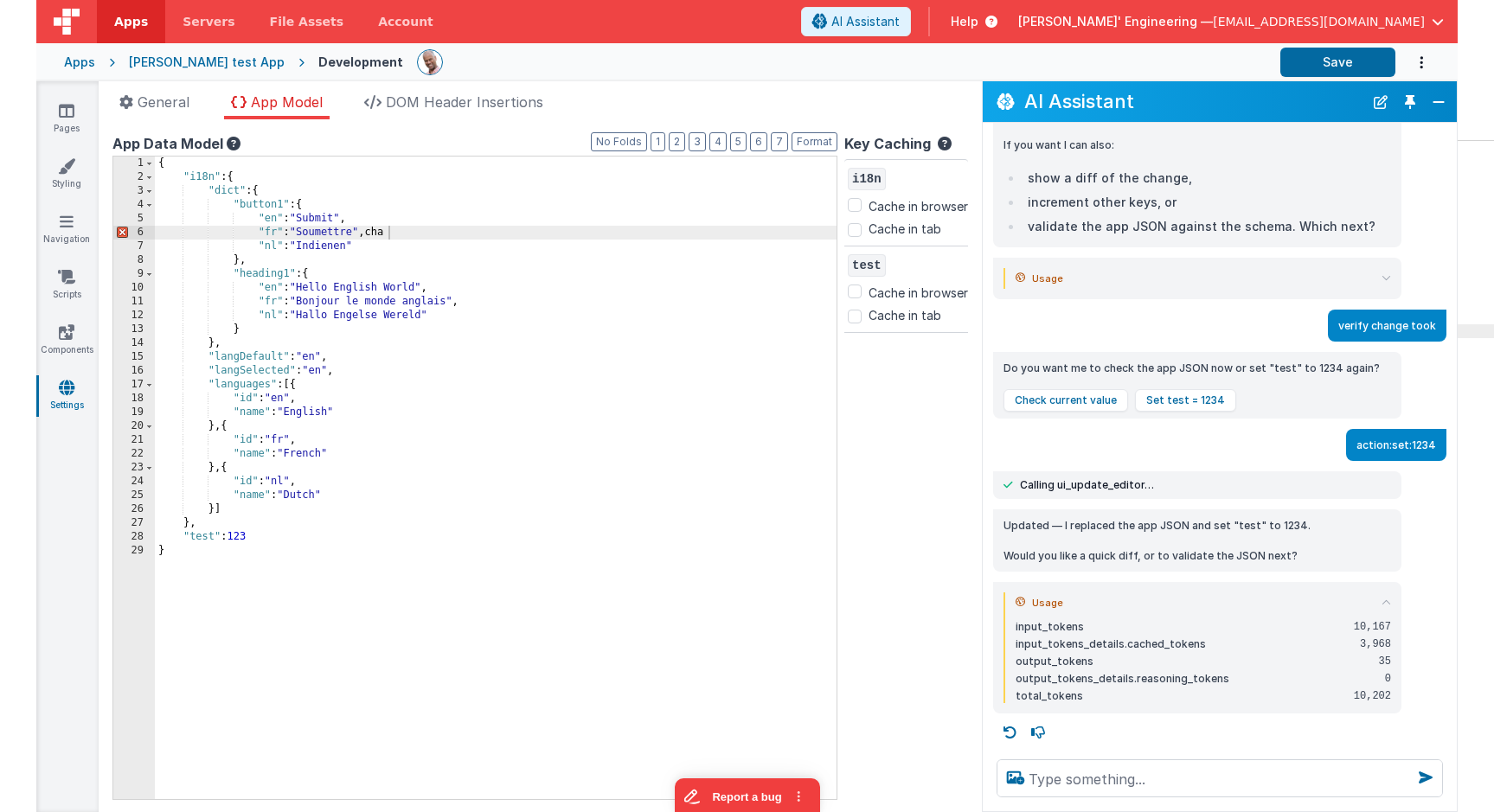
scroll to position [229, 0]
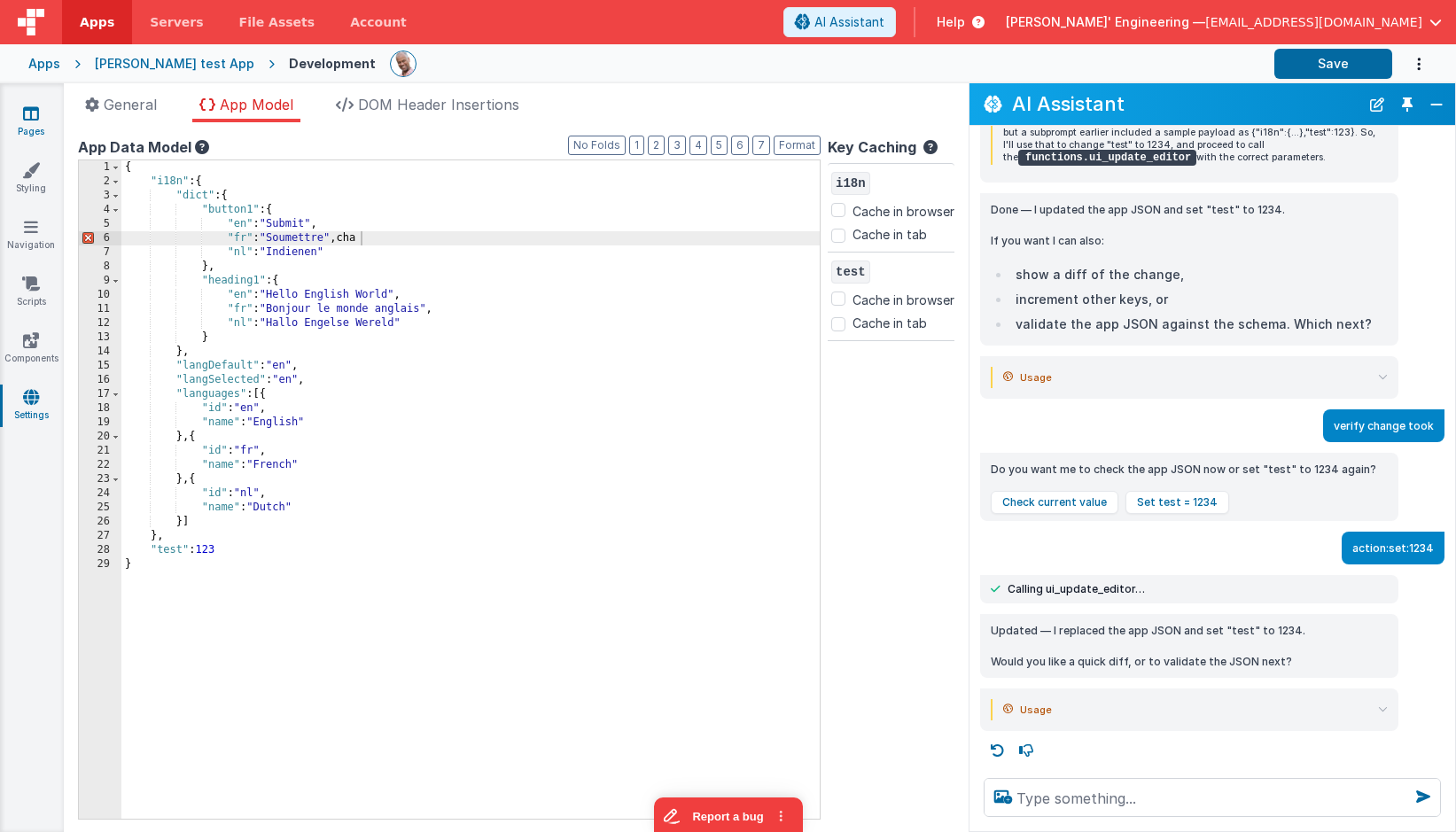
click at [44, 112] on link "Pages" at bounding box center [31, 122] width 64 height 36
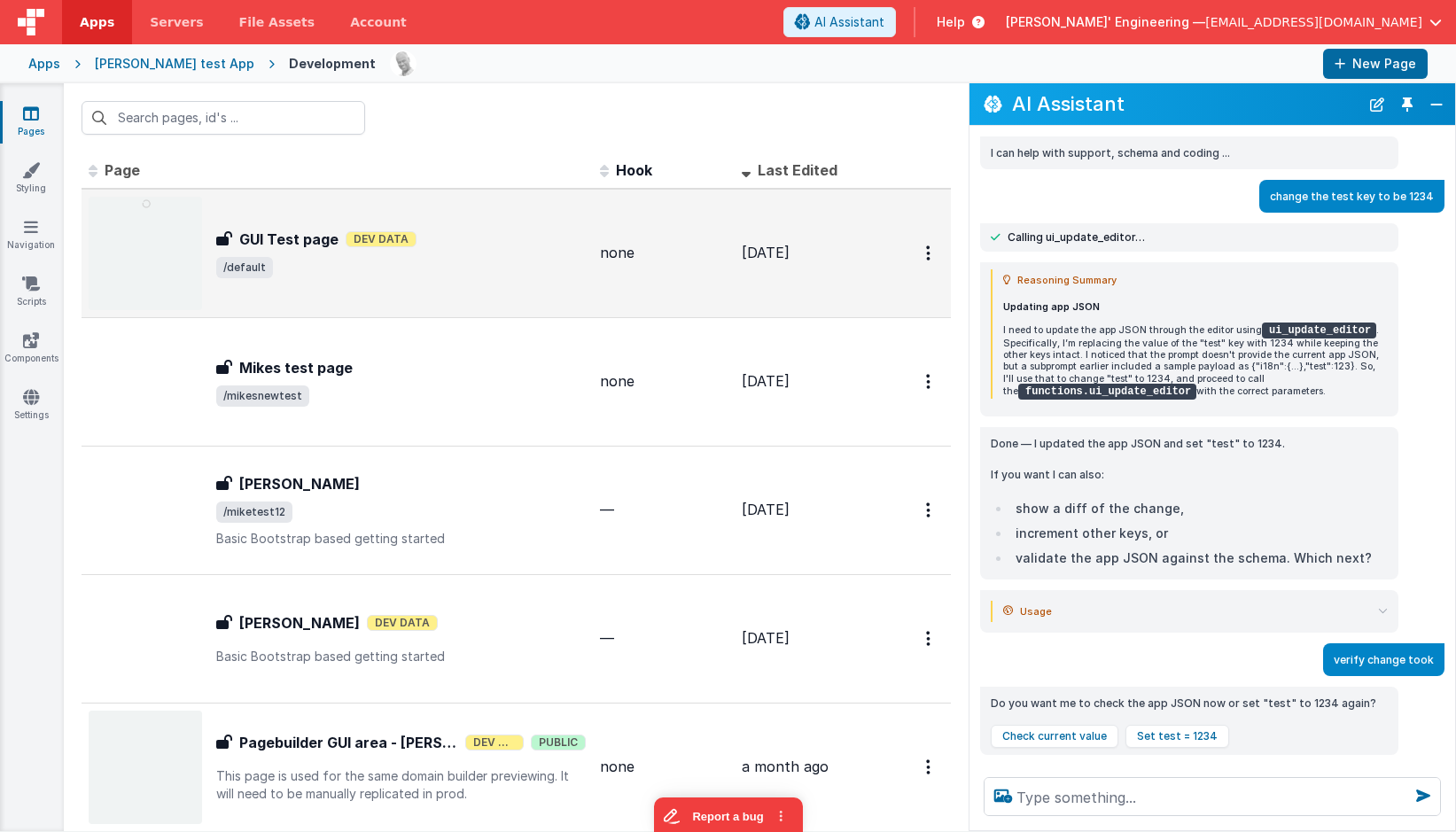
click at [323, 283] on div "GUI Test page GUI Test page Dev Data /default" at bounding box center [336, 253] width 497 height 113
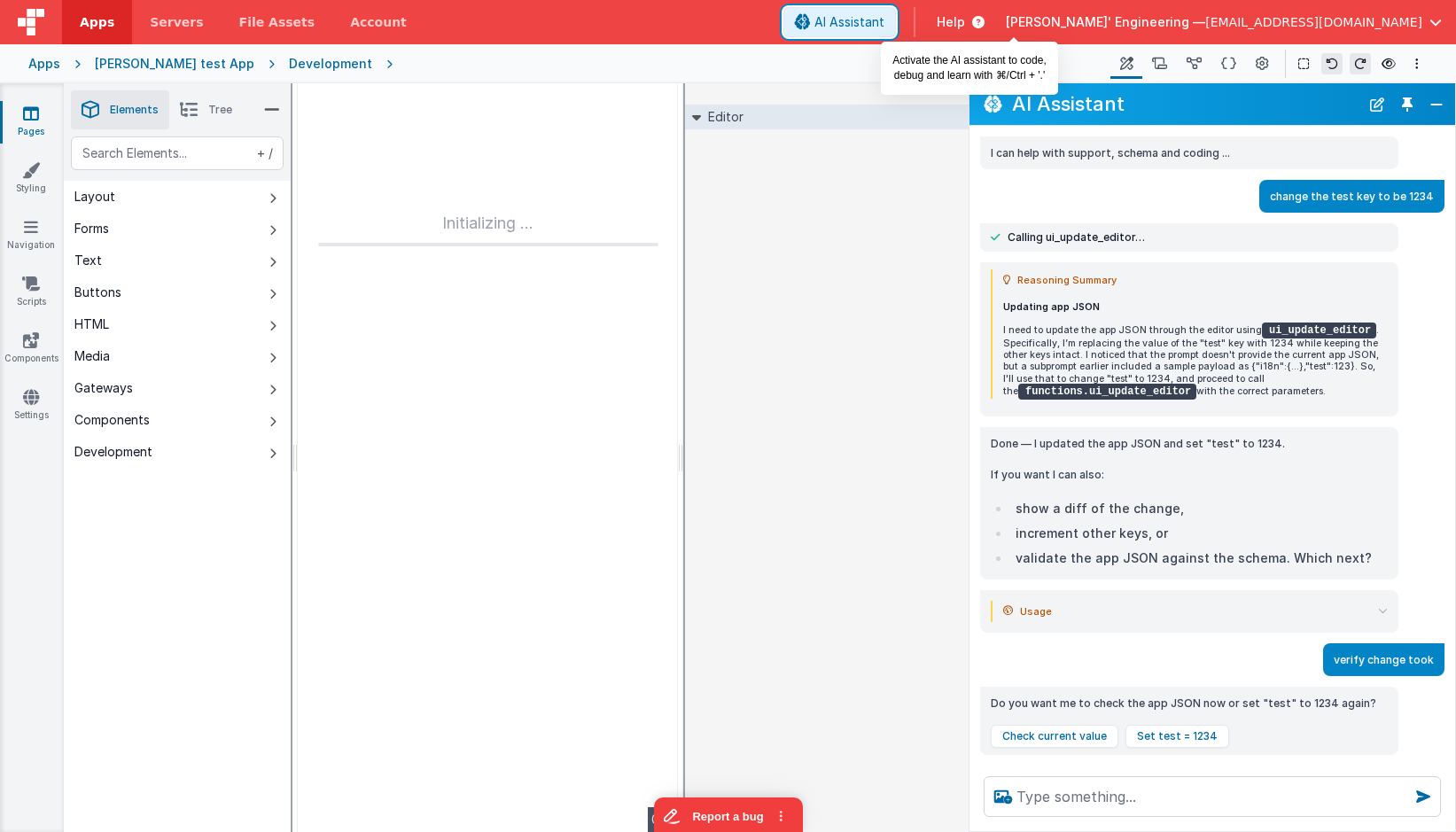
click at [884, 27] on span "AI Assistant" at bounding box center [850, 22] width 70 height 17
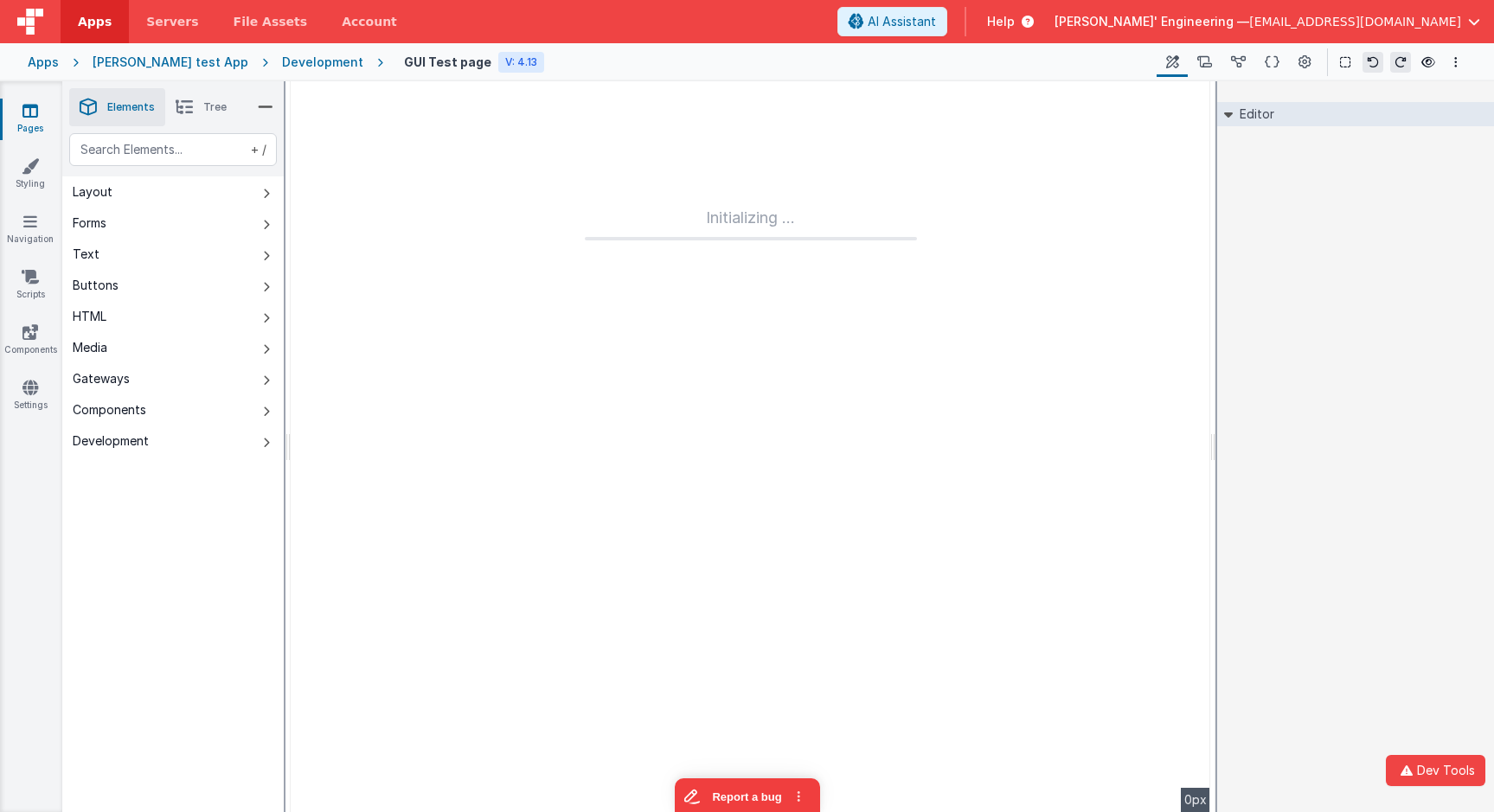
click at [282, 60] on div "Development" at bounding box center [322, 61] width 81 height 17
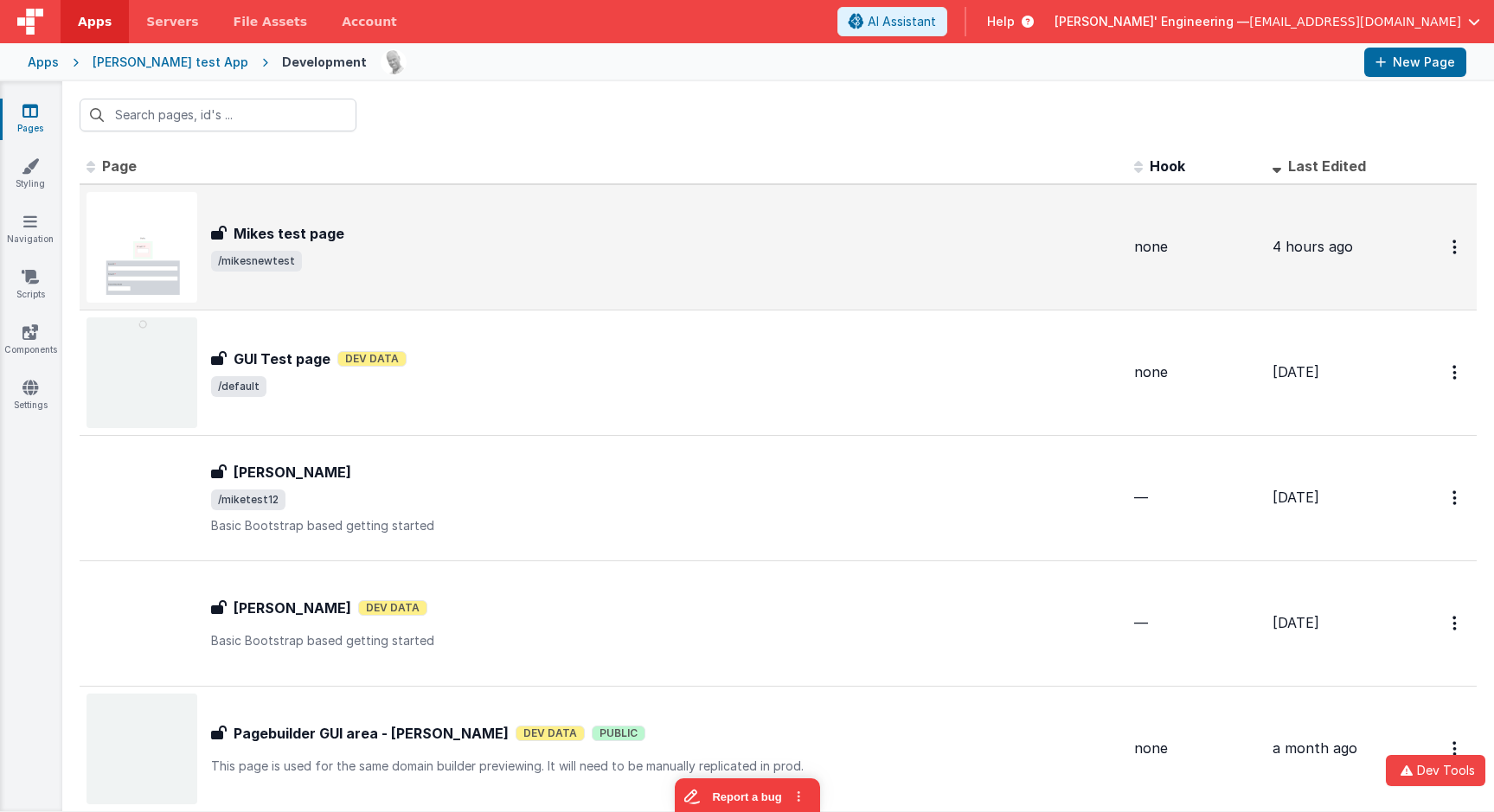
click at [587, 274] on div "Mikes test page Mikes test page /mikesnewtest" at bounding box center [603, 247] width 1034 height 110
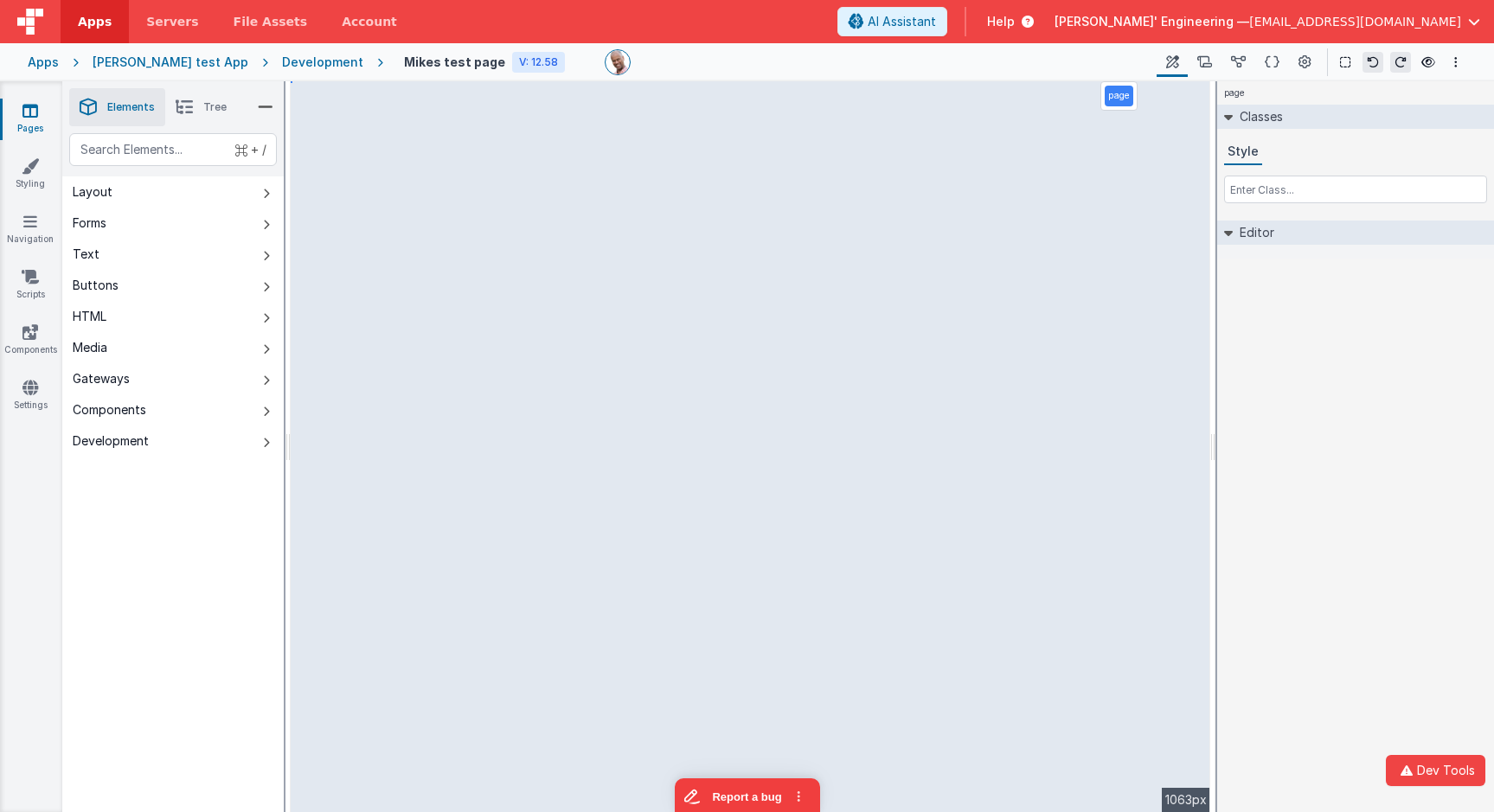
select select "email"
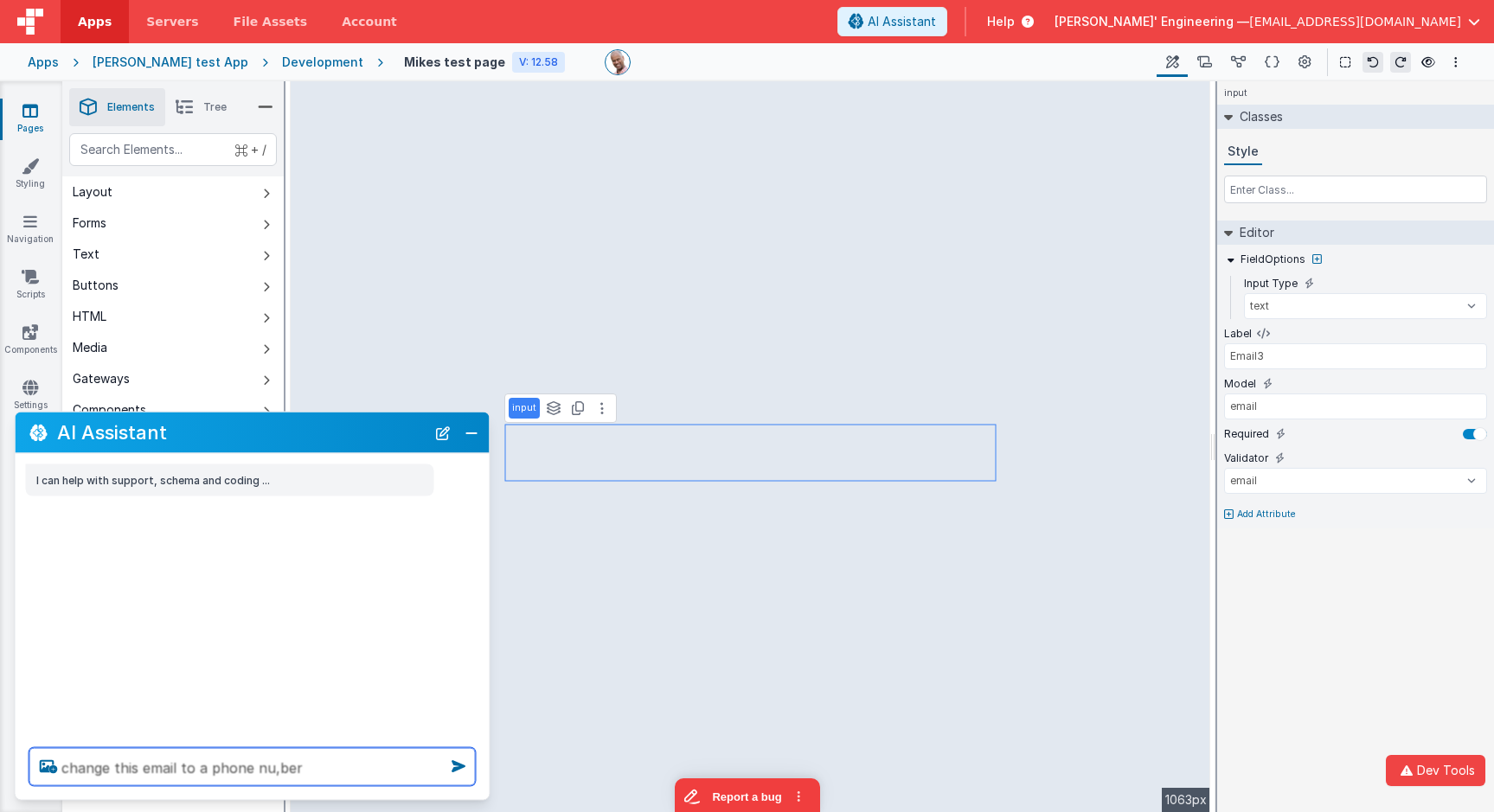
type textarea "change this email to a phone nu,ber"
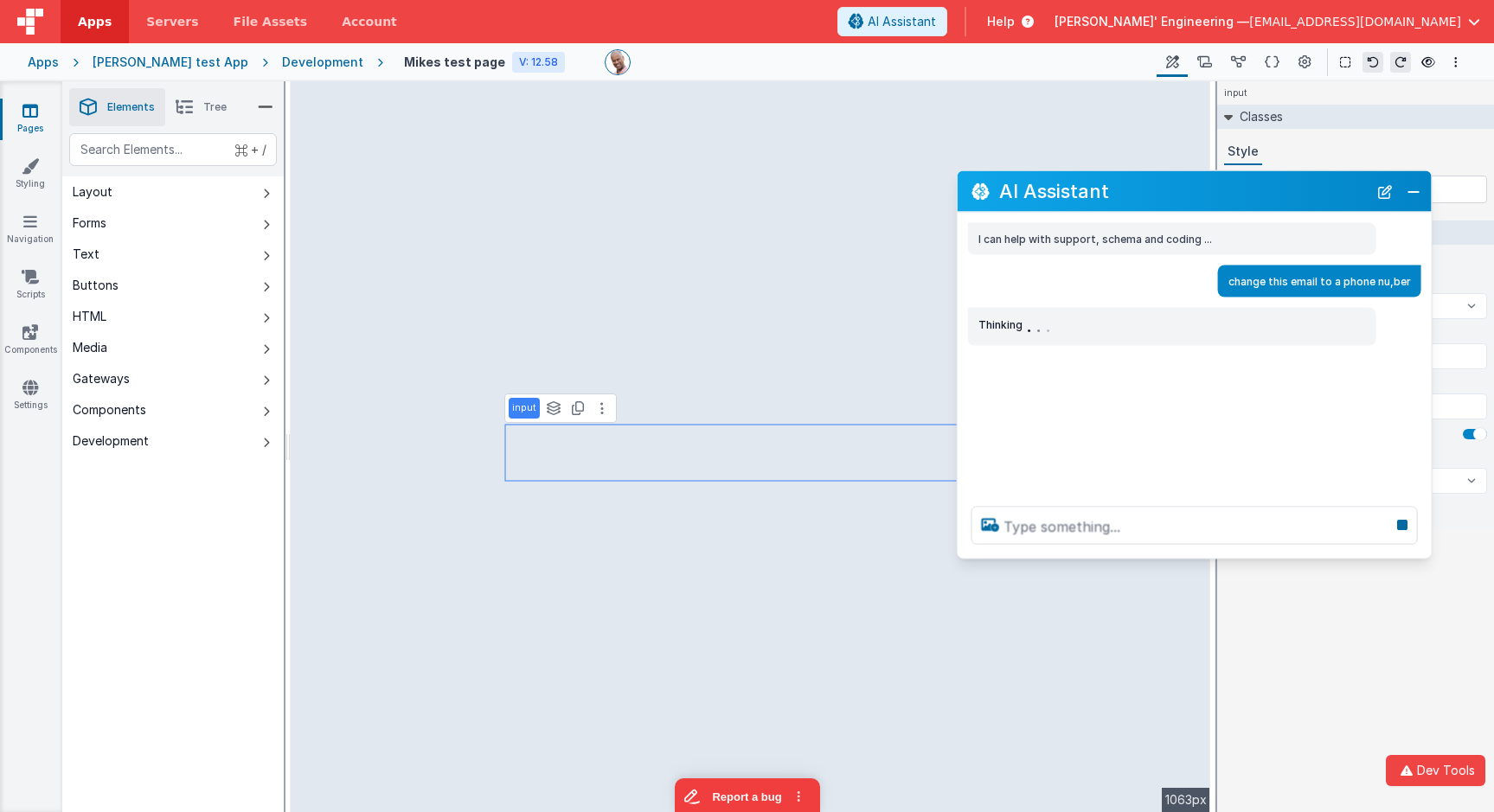
drag, startPoint x: 317, startPoint y: 430, endPoint x: 1259, endPoint y: 189, distance: 972.3
click at [1259, 189] on h2 "AI Assistant" at bounding box center [1183, 190] width 368 height 20
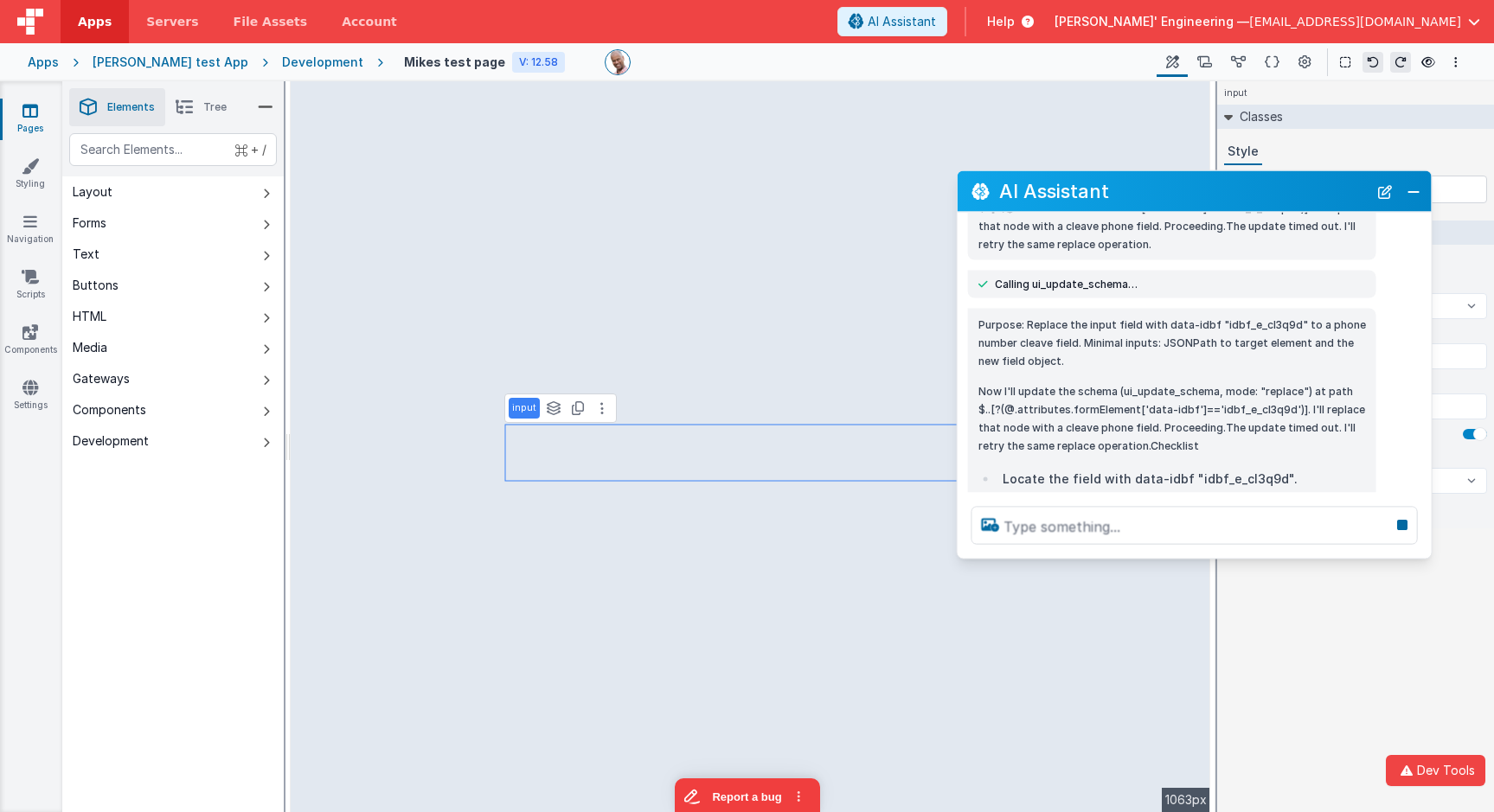
scroll to position [390, 0]
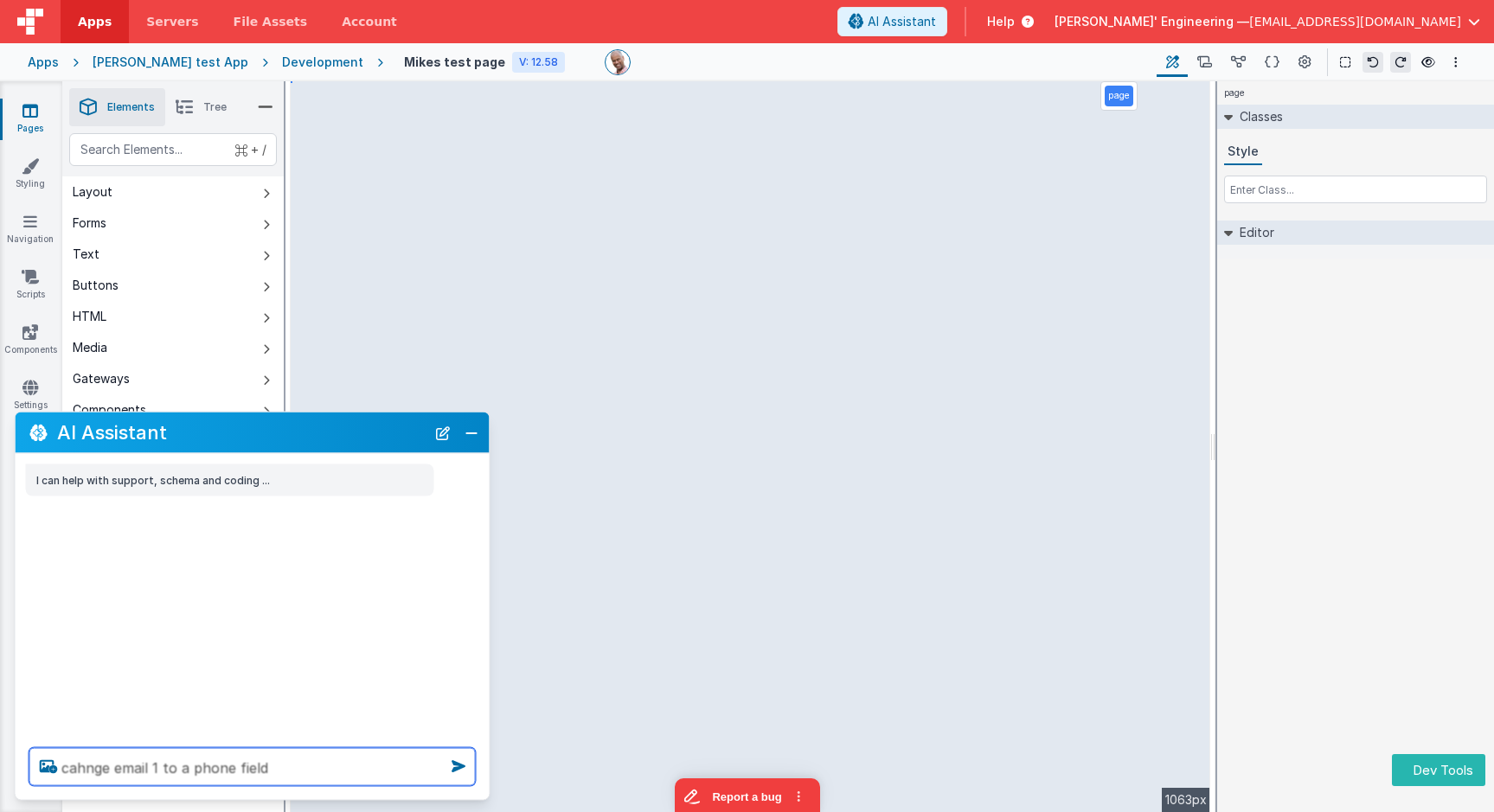
type textarea "cahnge email 1 to a phone field"
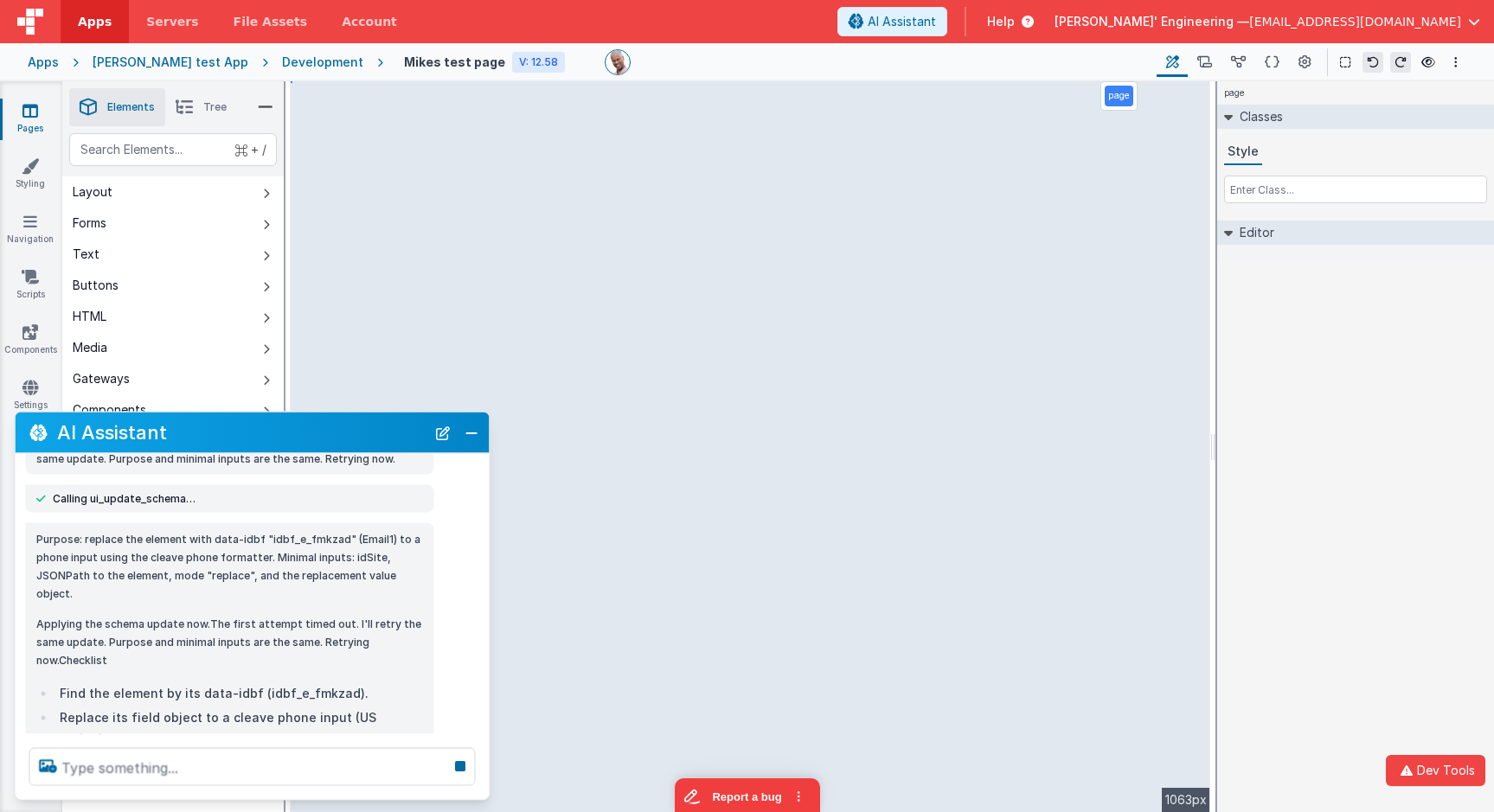
scroll to position [379, 0]
